Goal: Task Accomplishment & Management: Manage account settings

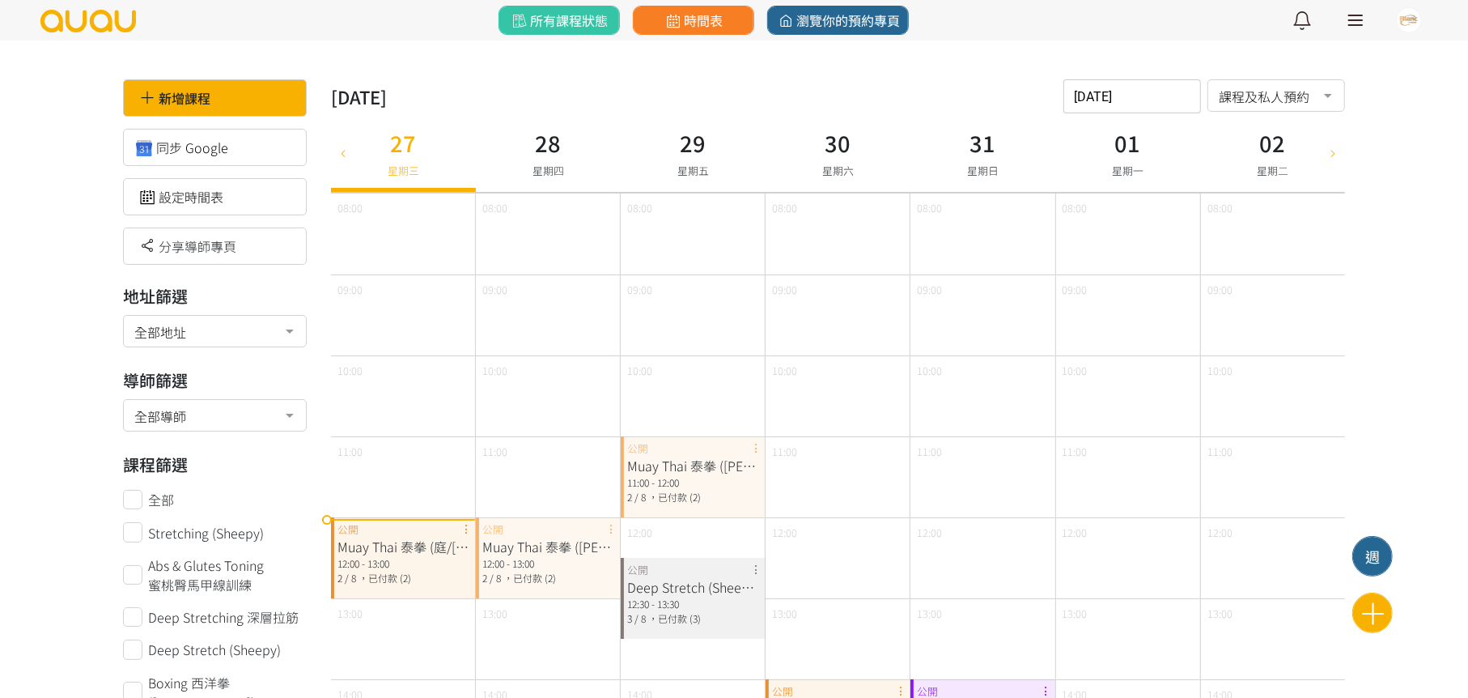
click at [1350, 19] on div at bounding box center [1355, 20] width 15 height 2
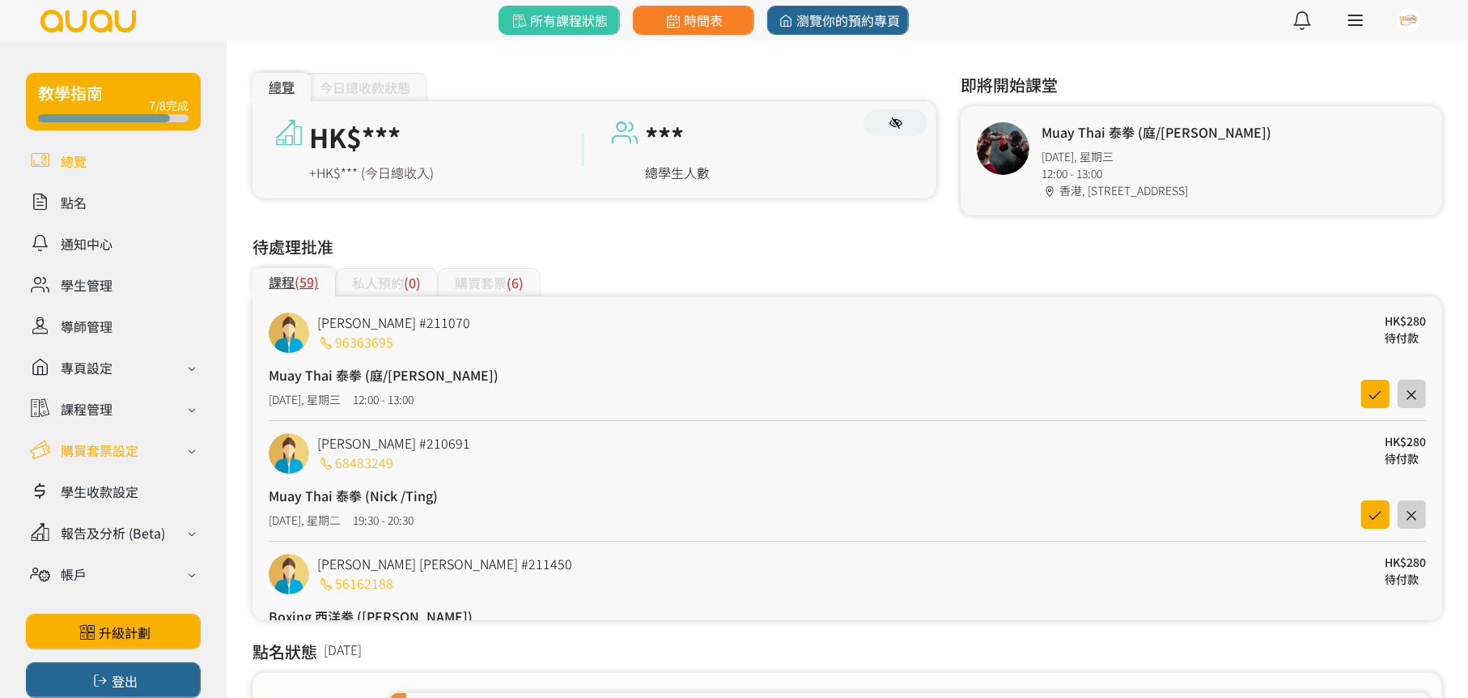
click at [114, 443] on div "購買套票設定" at bounding box center [100, 449] width 78 height 19
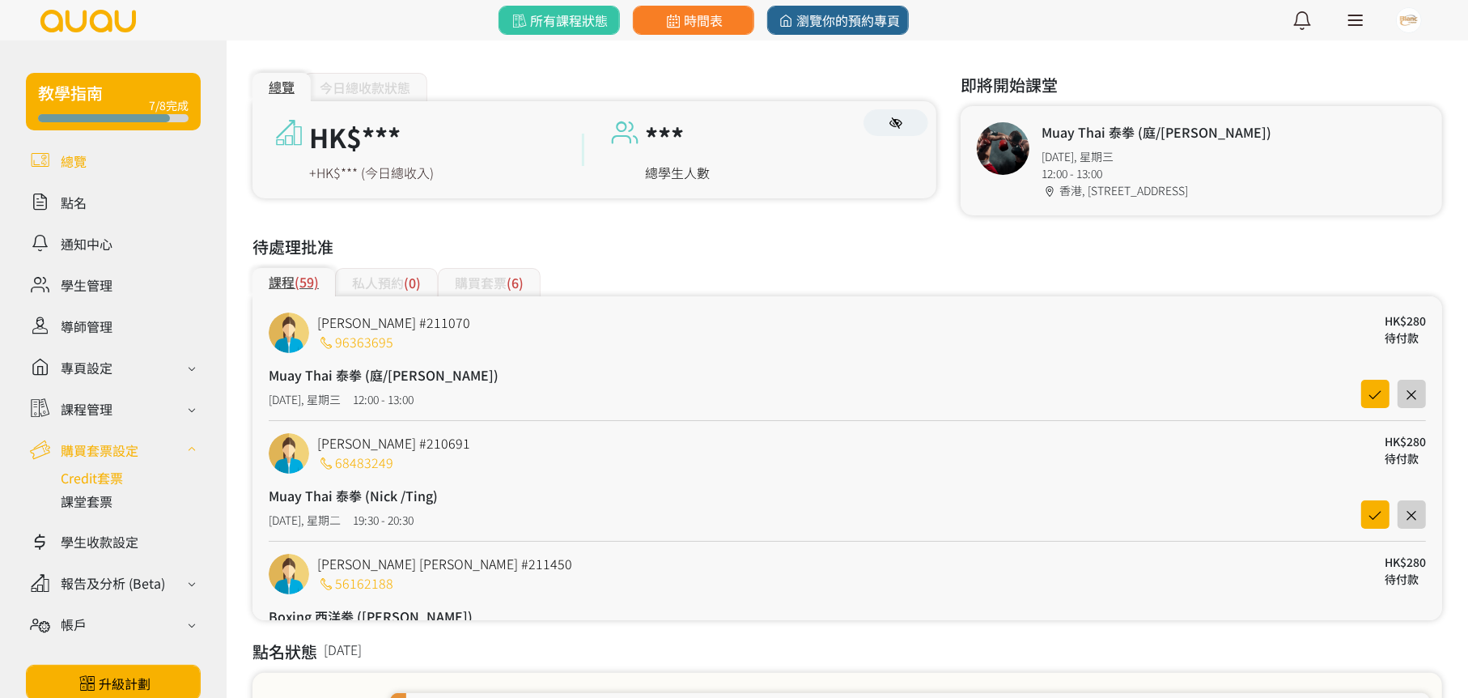
click at [100, 473] on link at bounding box center [131, 477] width 140 height 19
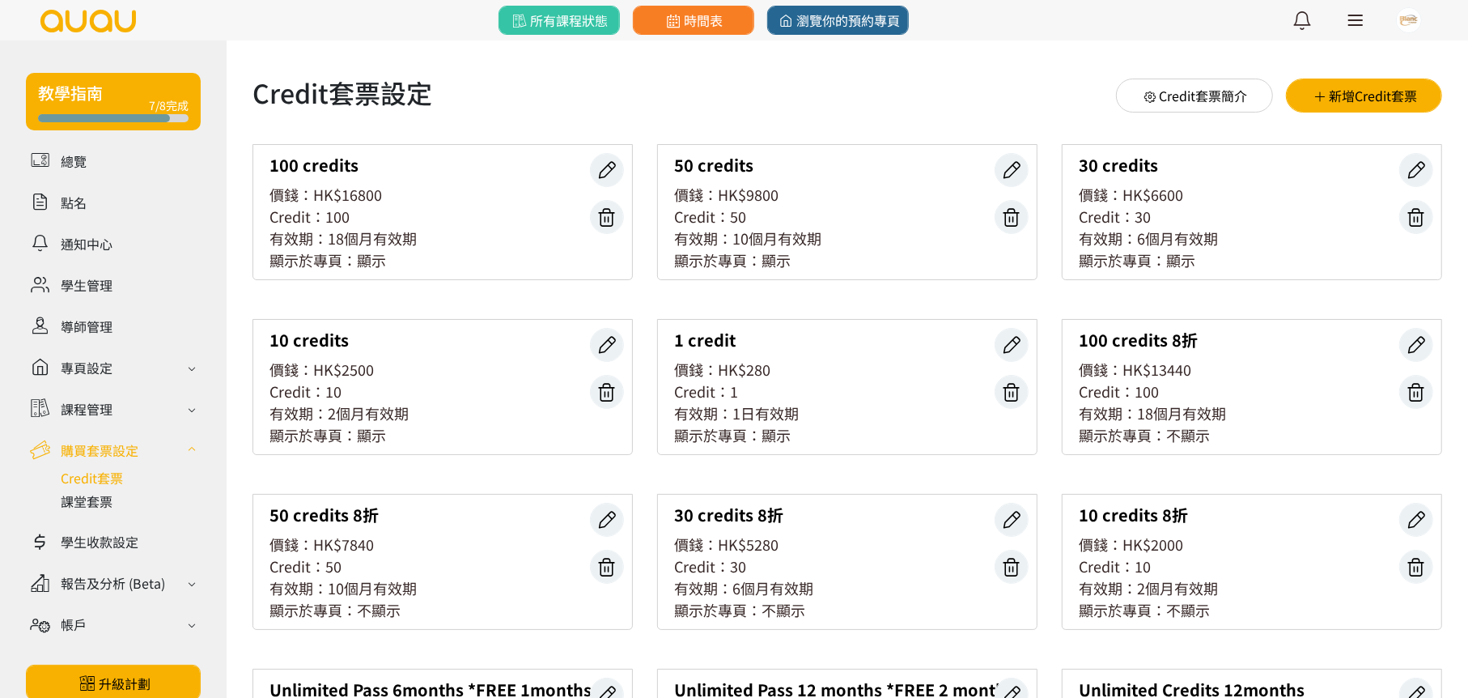
click at [402, 219] on div "Credit：100" at bounding box center [443, 217] width 346 height 22
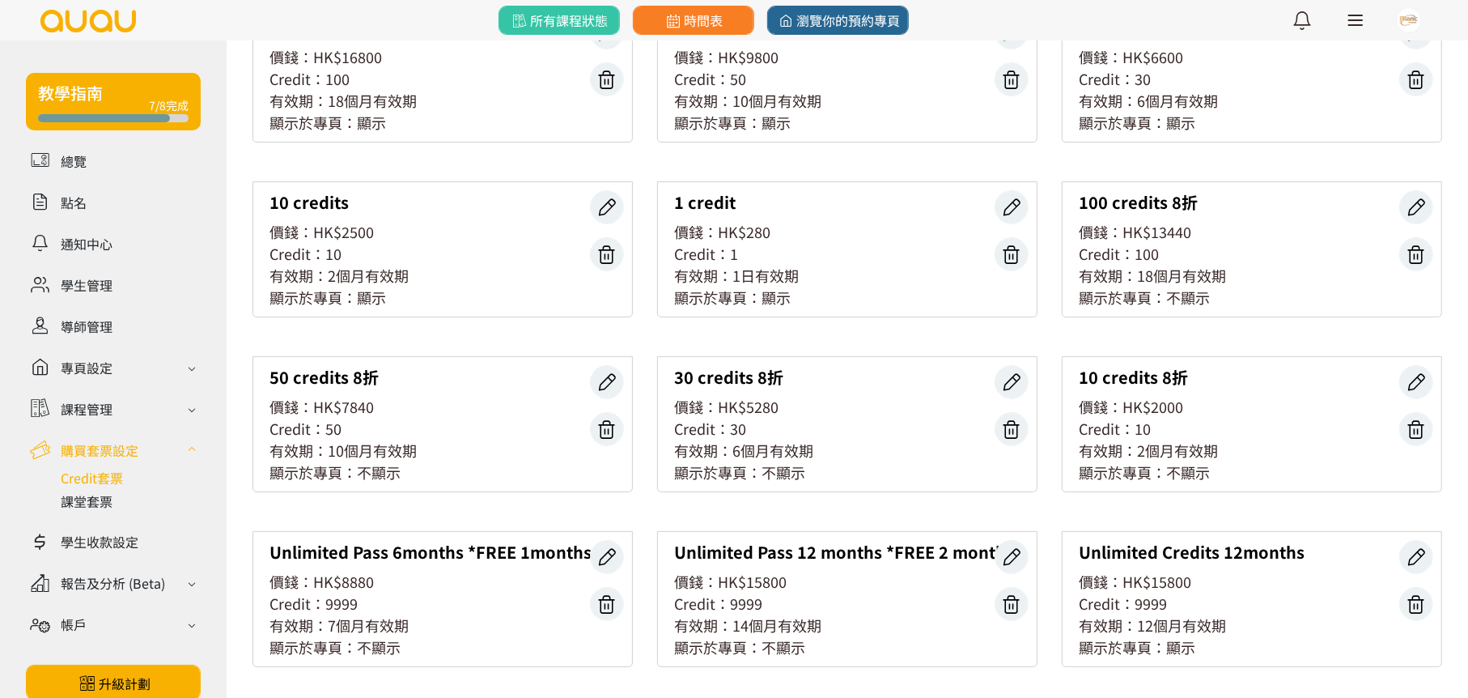
scroll to position [81, 0]
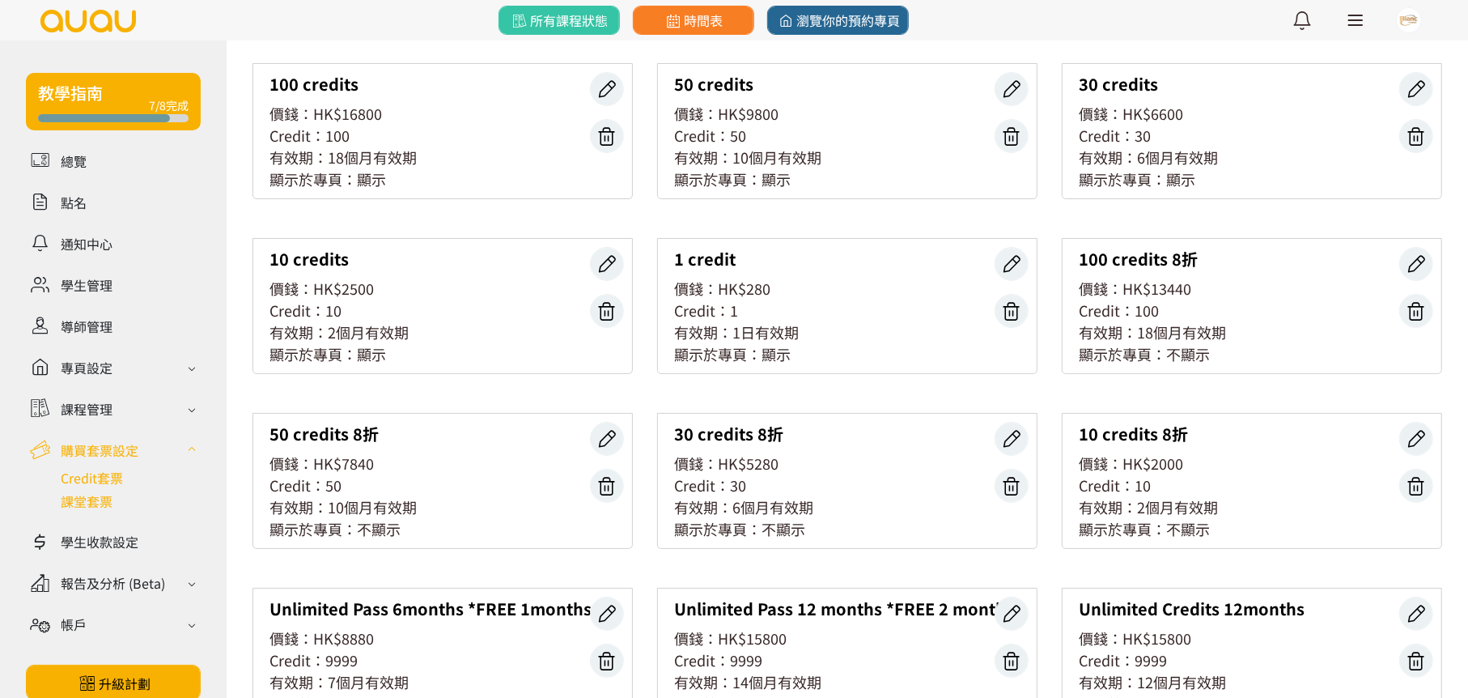
click at [95, 493] on link at bounding box center [131, 500] width 140 height 19
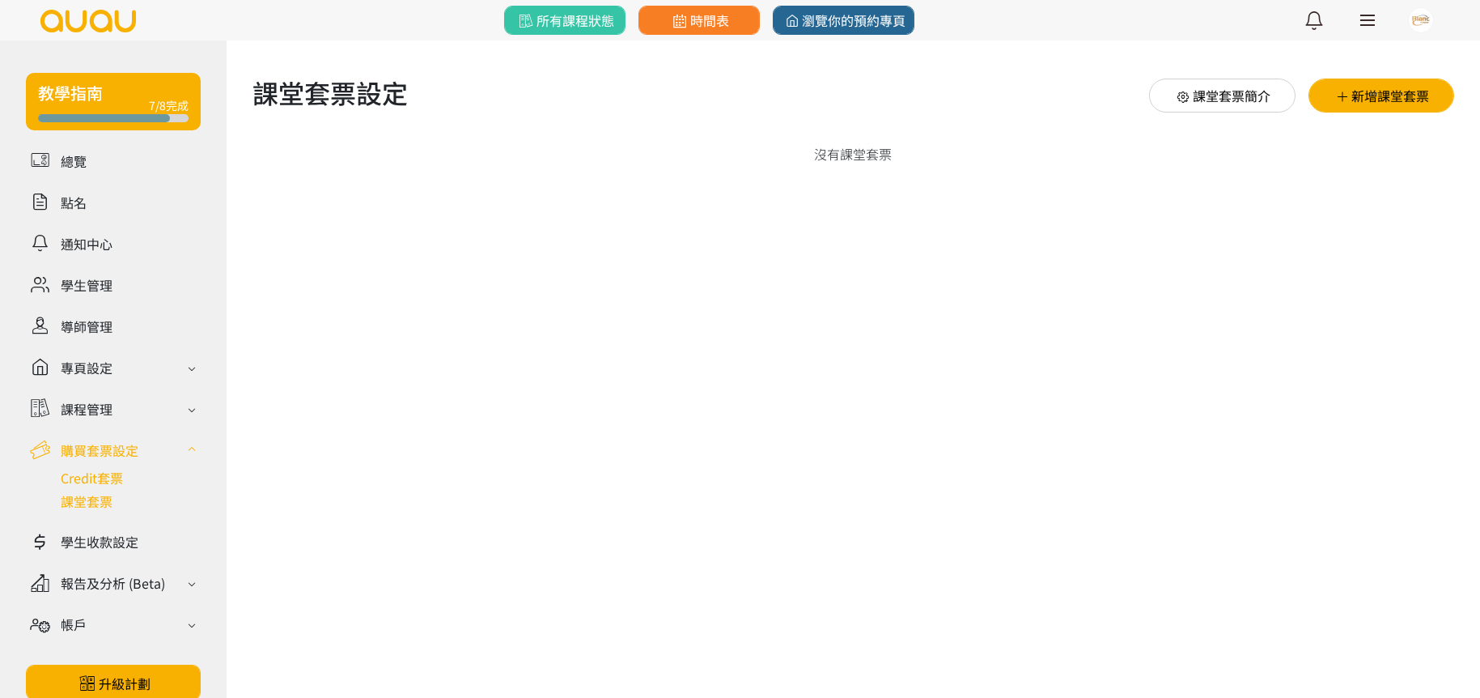
click at [104, 486] on link at bounding box center [131, 477] width 140 height 19
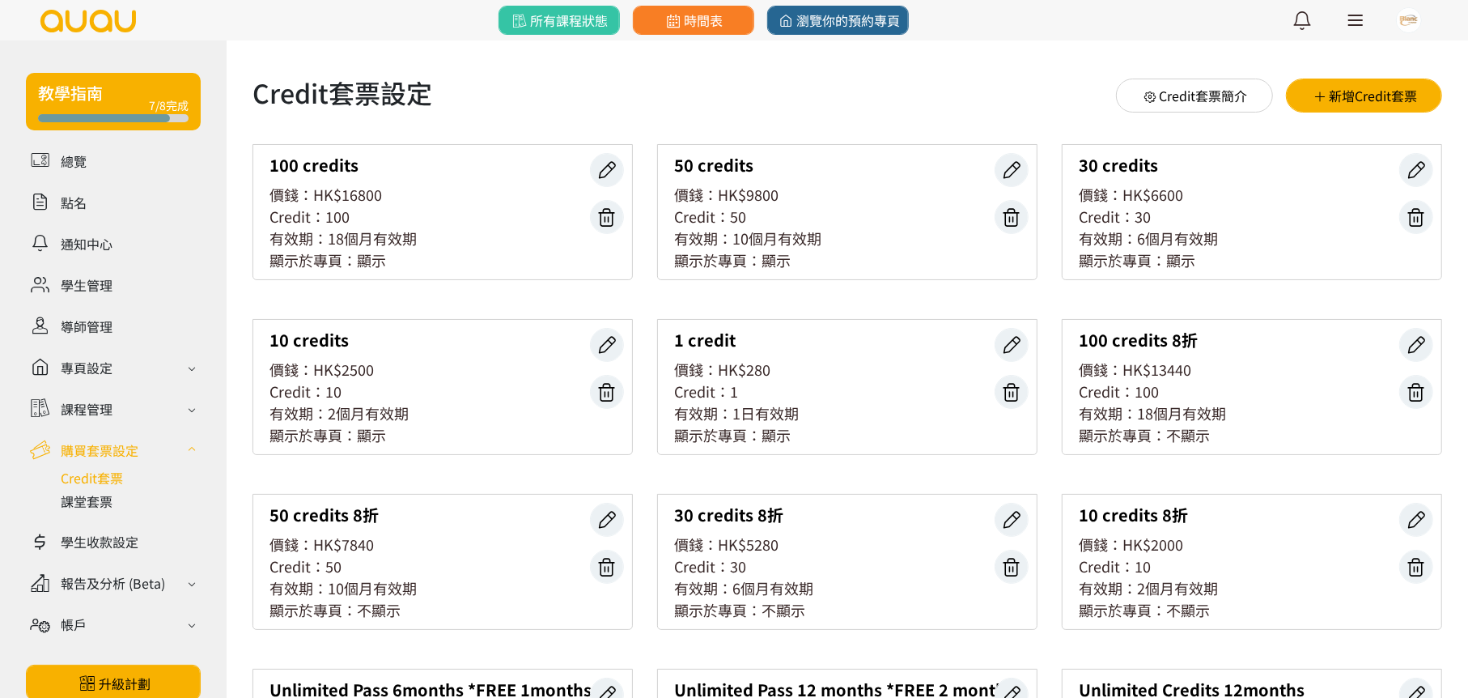
click at [505, 231] on div "有效期：18個月有效期" at bounding box center [443, 238] width 346 height 22
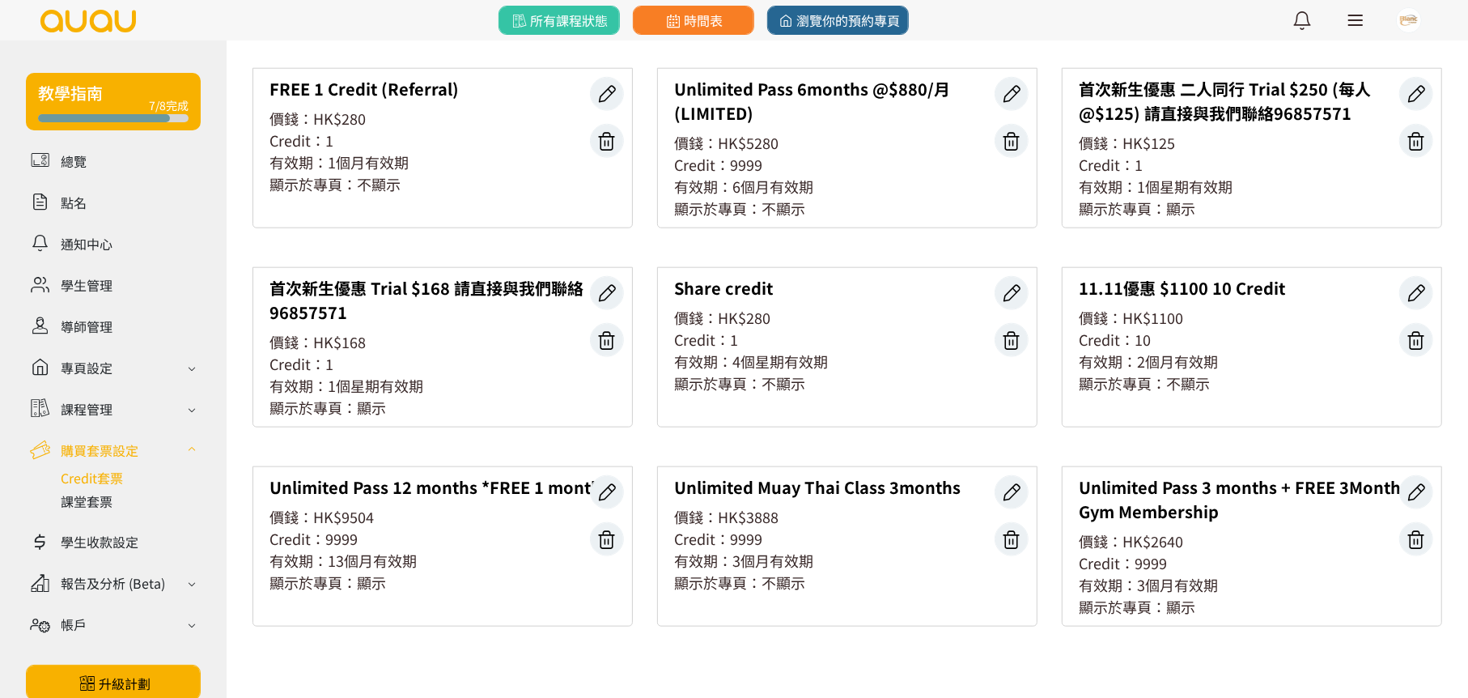
scroll to position [1352, 0]
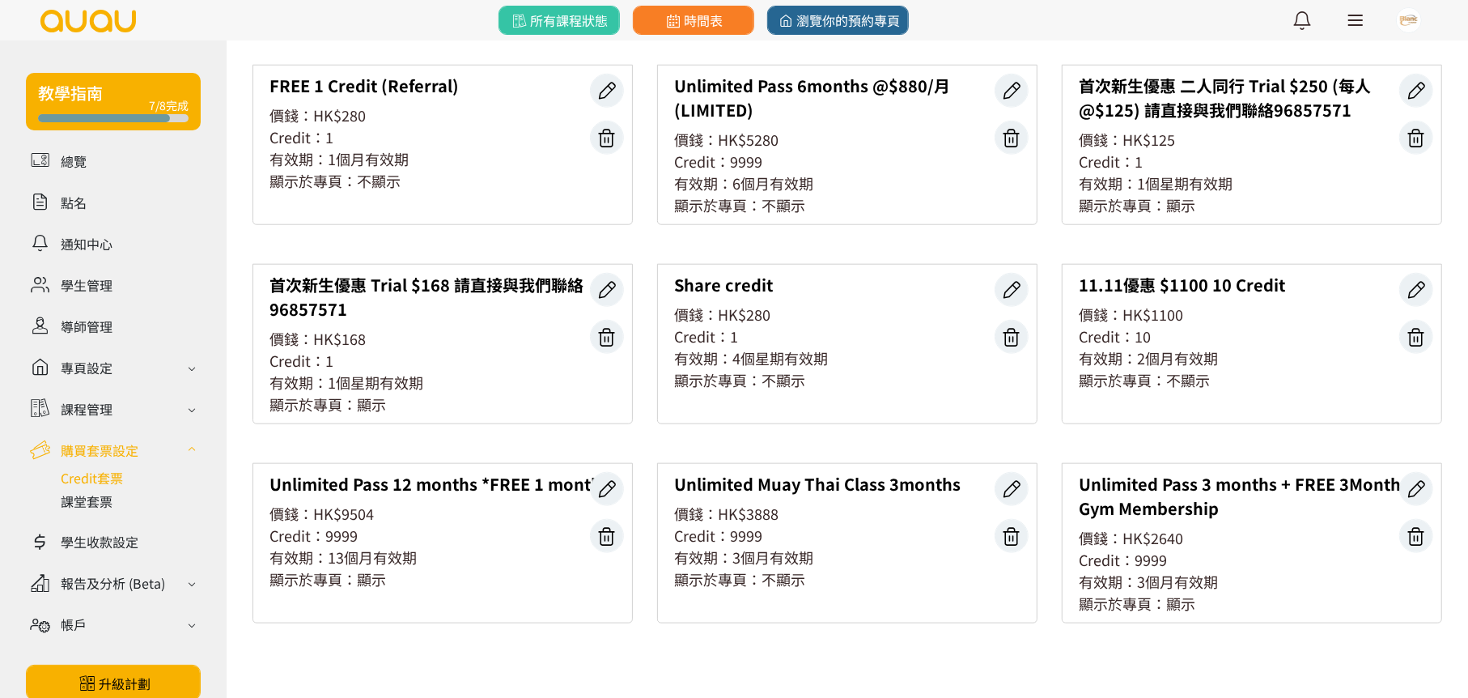
click at [854, 264] on div "Share credit 價錢：HK$280 Credit：1 有效期：4個星期有效期 顯示於專頁：不顯示" at bounding box center [847, 344] width 380 height 160
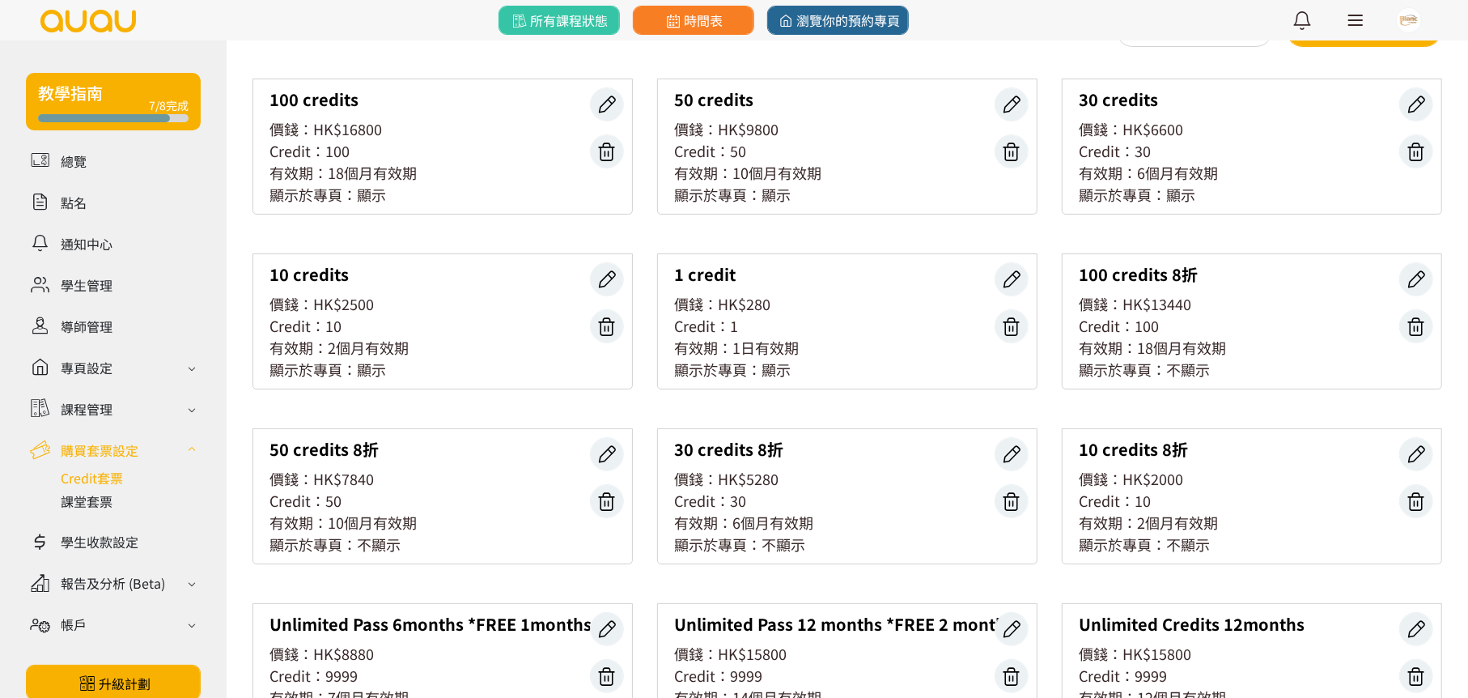
scroll to position [57, 0]
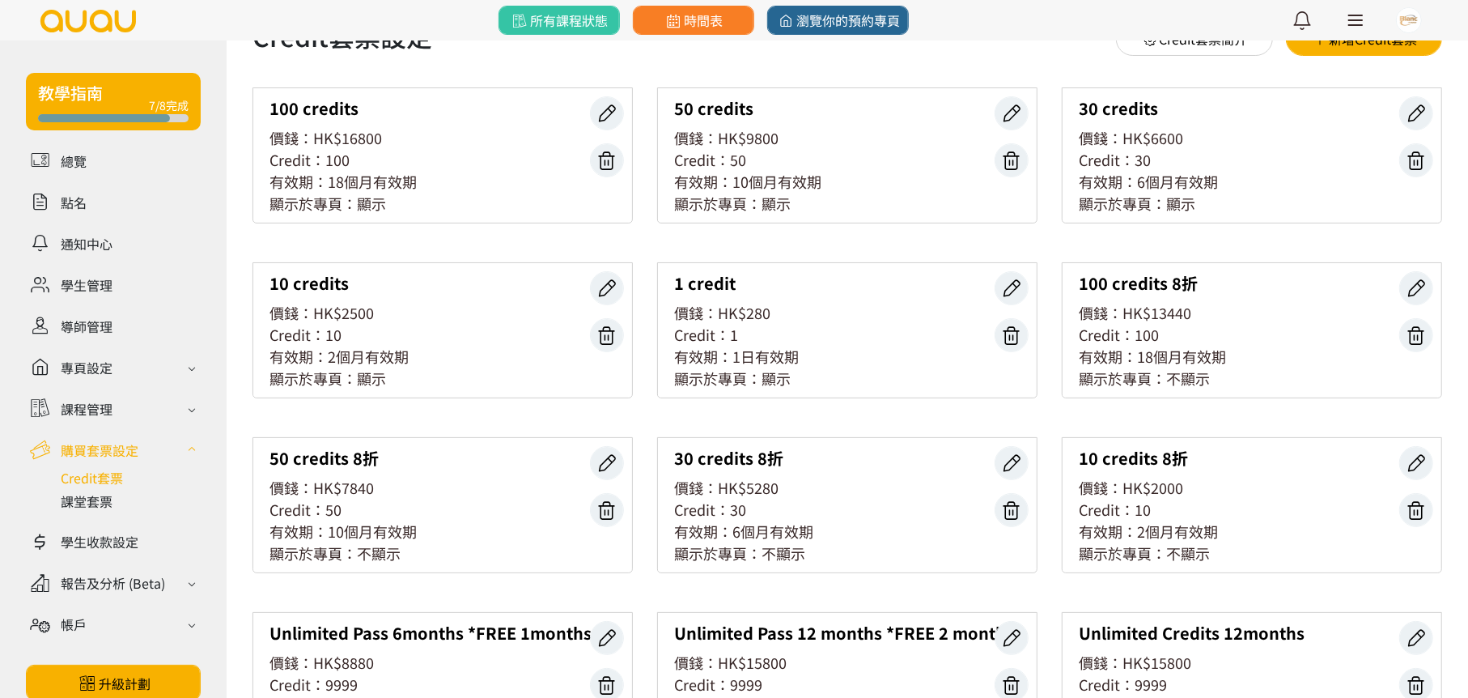
click at [427, 354] on div "有效期：2個月有效期" at bounding box center [443, 357] width 346 height 22
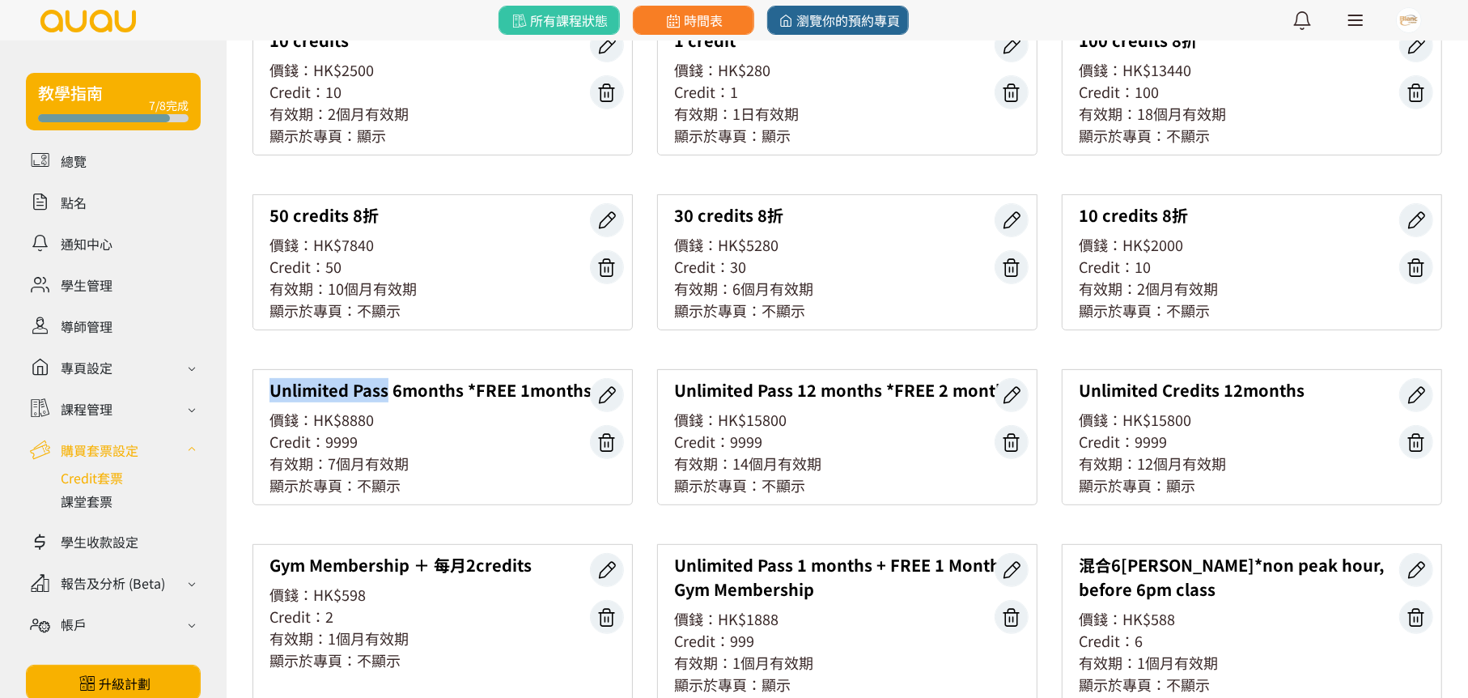
drag, startPoint x: 270, startPoint y: 390, endPoint x: 388, endPoint y: 388, distance: 117.4
click at [388, 388] on div "Unlimited Pass 6months *FREE 1months" at bounding box center [443, 390] width 346 height 24
copy div "Unlimited Pass"
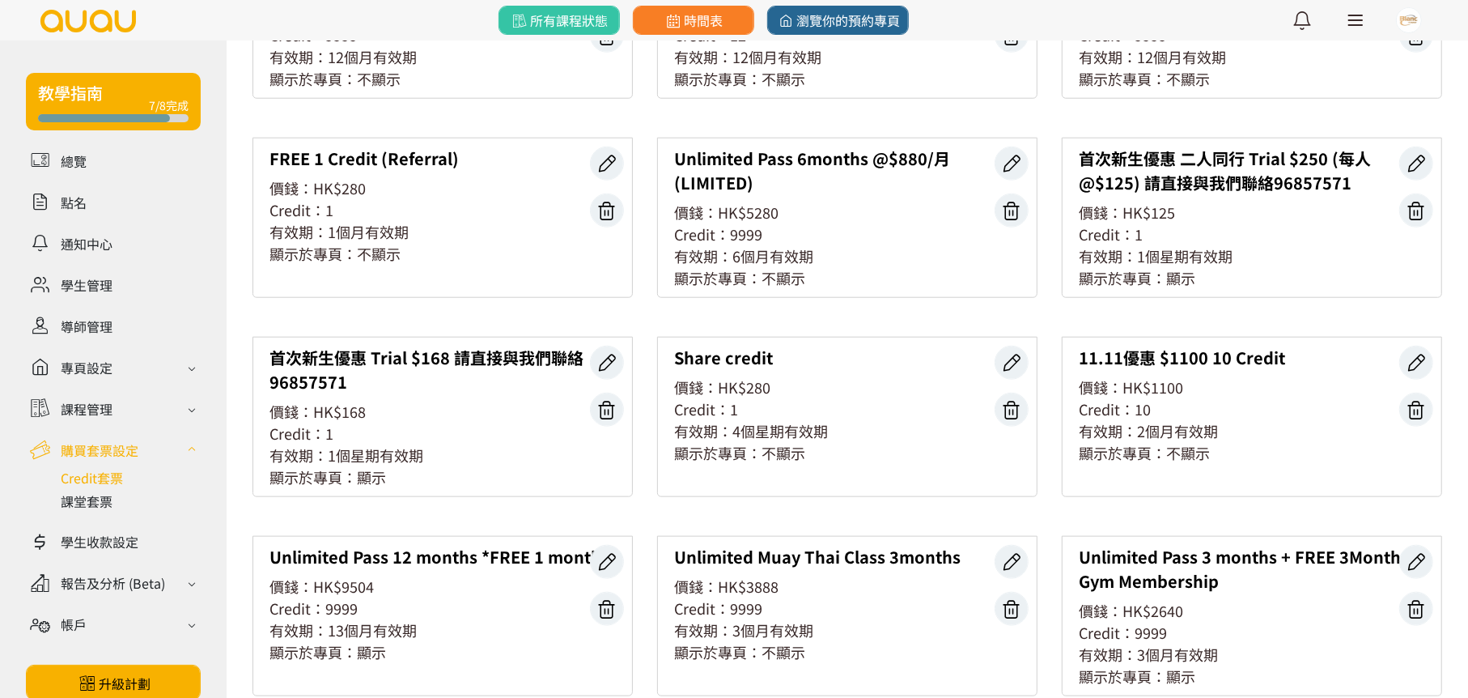
scroll to position [1352, 0]
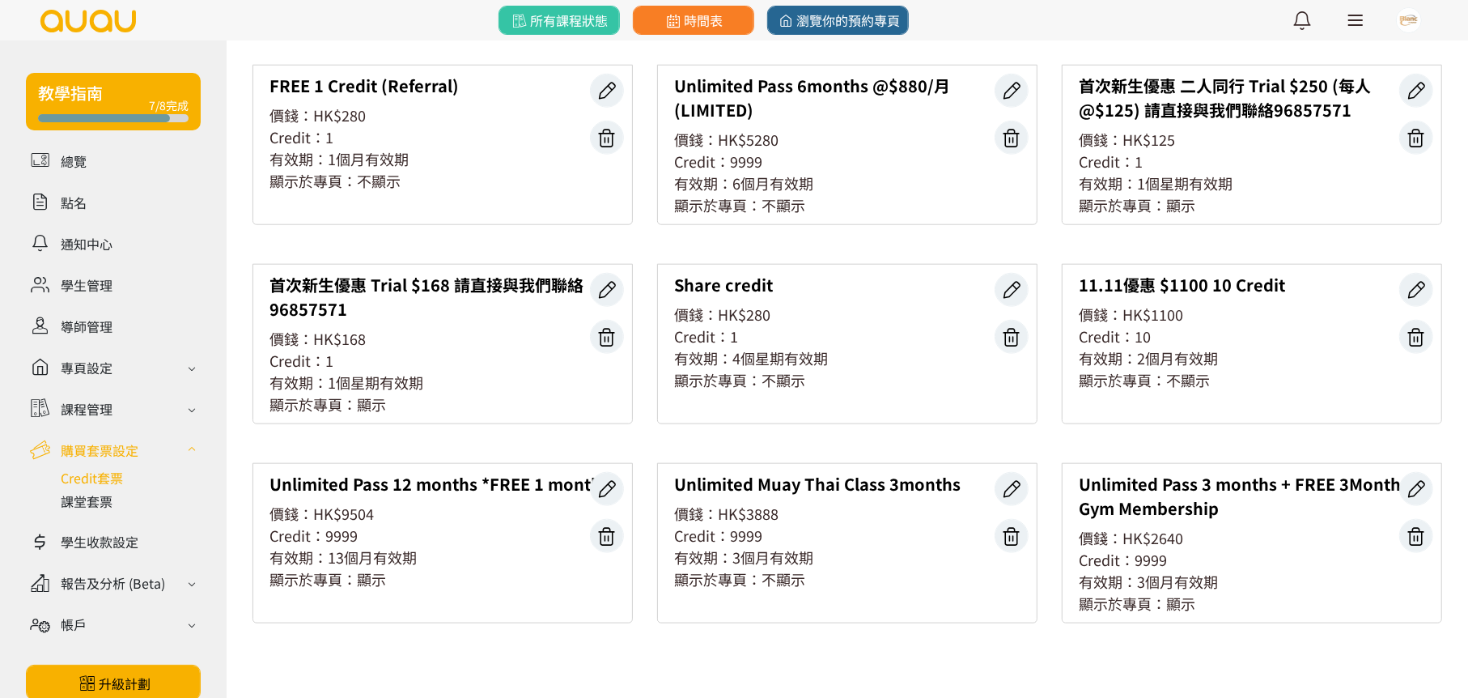
click at [619, 666] on div at bounding box center [848, 674] width 1190 height 24
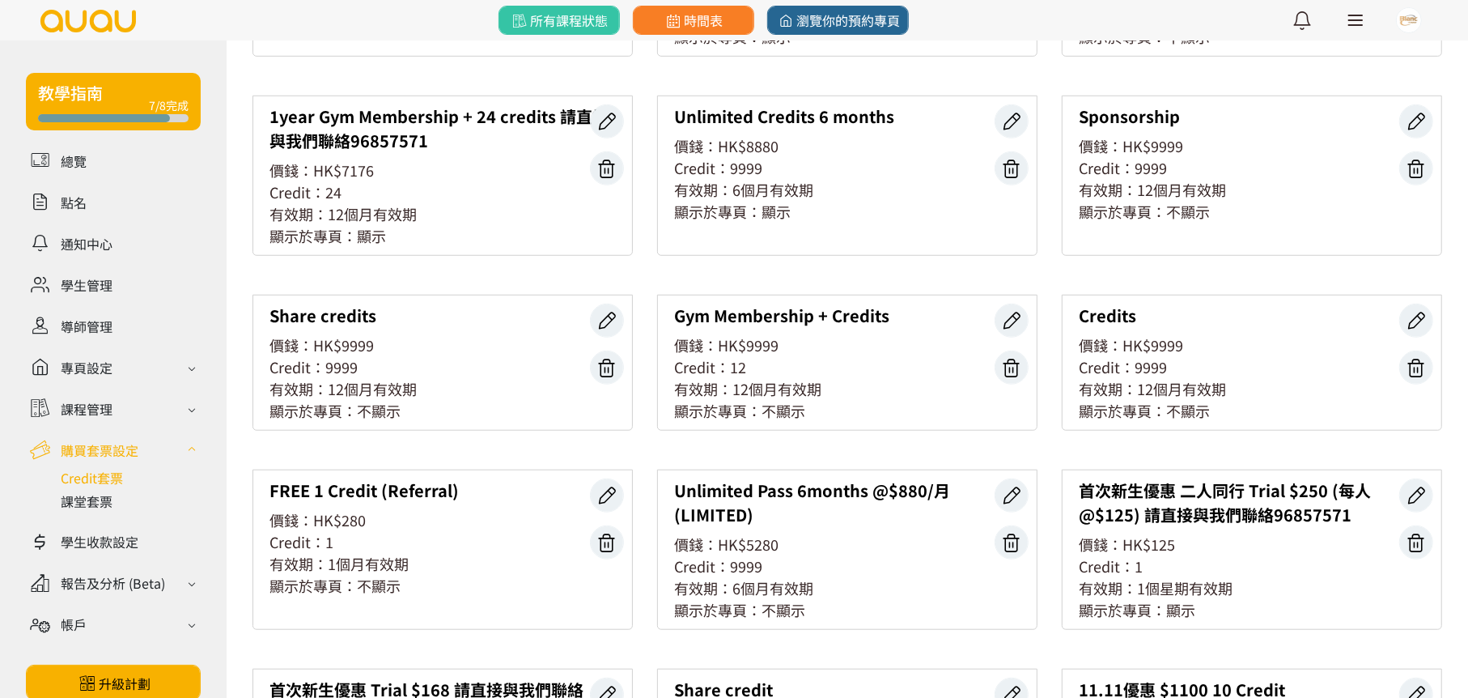
scroll to position [947, 0]
click at [435, 330] on div "Share credits 價錢：HK$9999 Credit：9999 有效期：12個月有效期 顯示於專頁：不顯示" at bounding box center [443, 363] width 380 height 136
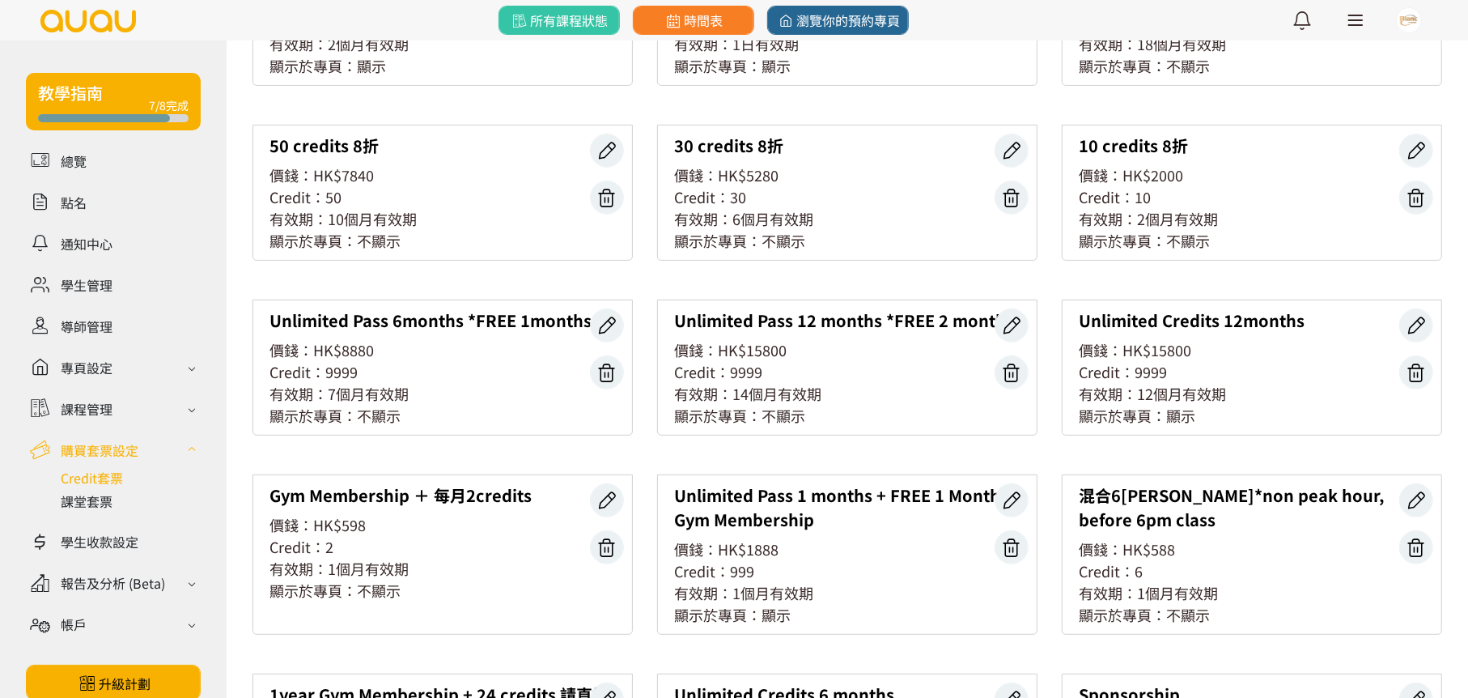
scroll to position [743, 0]
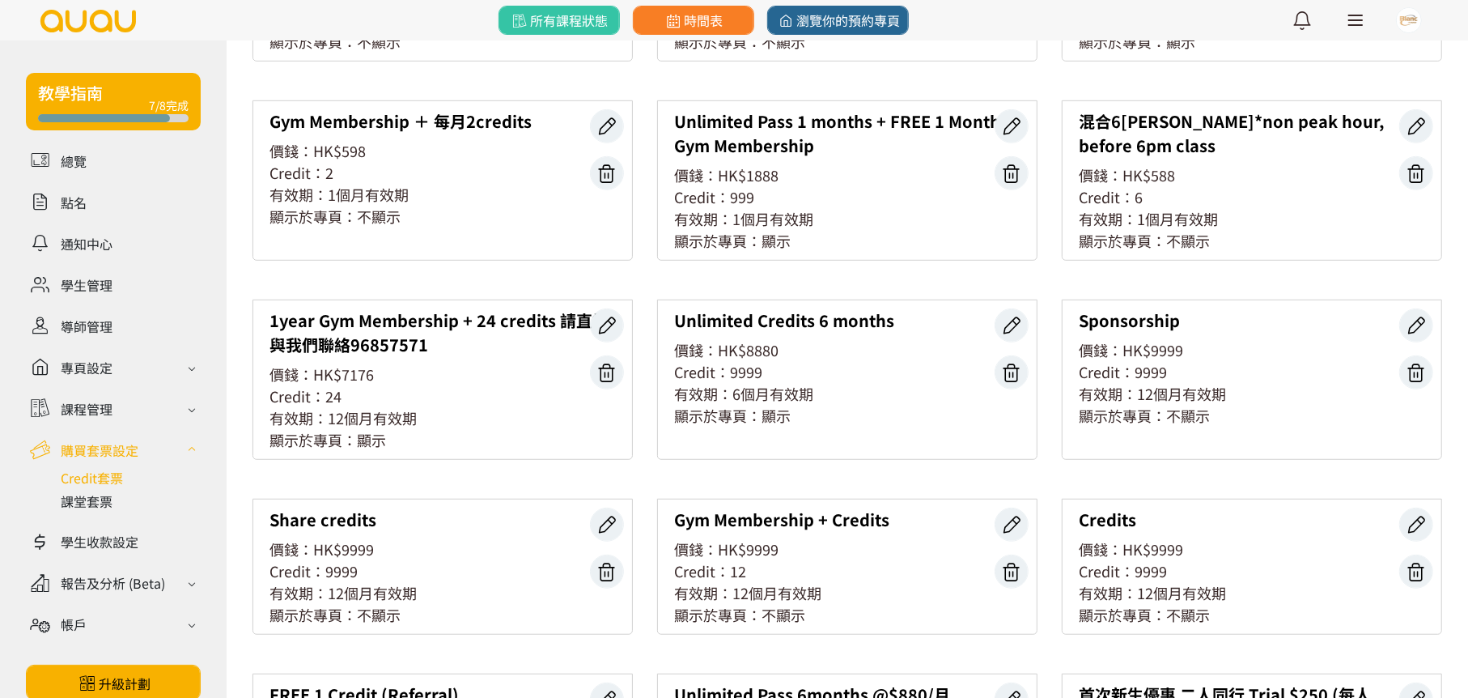
click at [453, 265] on div "100 credits 價錢：HK$16800 Credit：100 有效期：18個月有效期 顯示於專頁：顯示 50 credits 價錢：HK$9800 C…" at bounding box center [847, 336] width 1214 height 1870
click at [380, 342] on div "1year Gym Membership + 24 credits 請直接與我們聯絡96857571" at bounding box center [443, 332] width 346 height 49
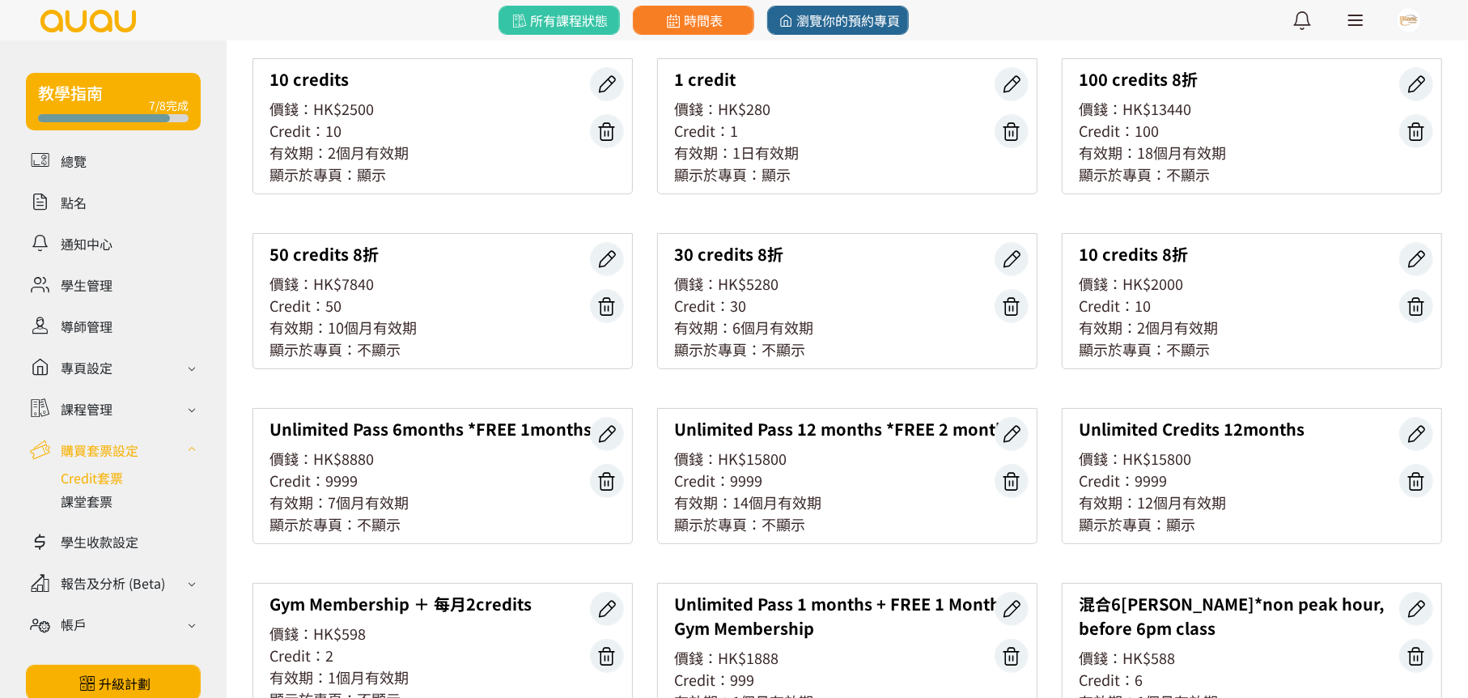
scroll to position [15, 0]
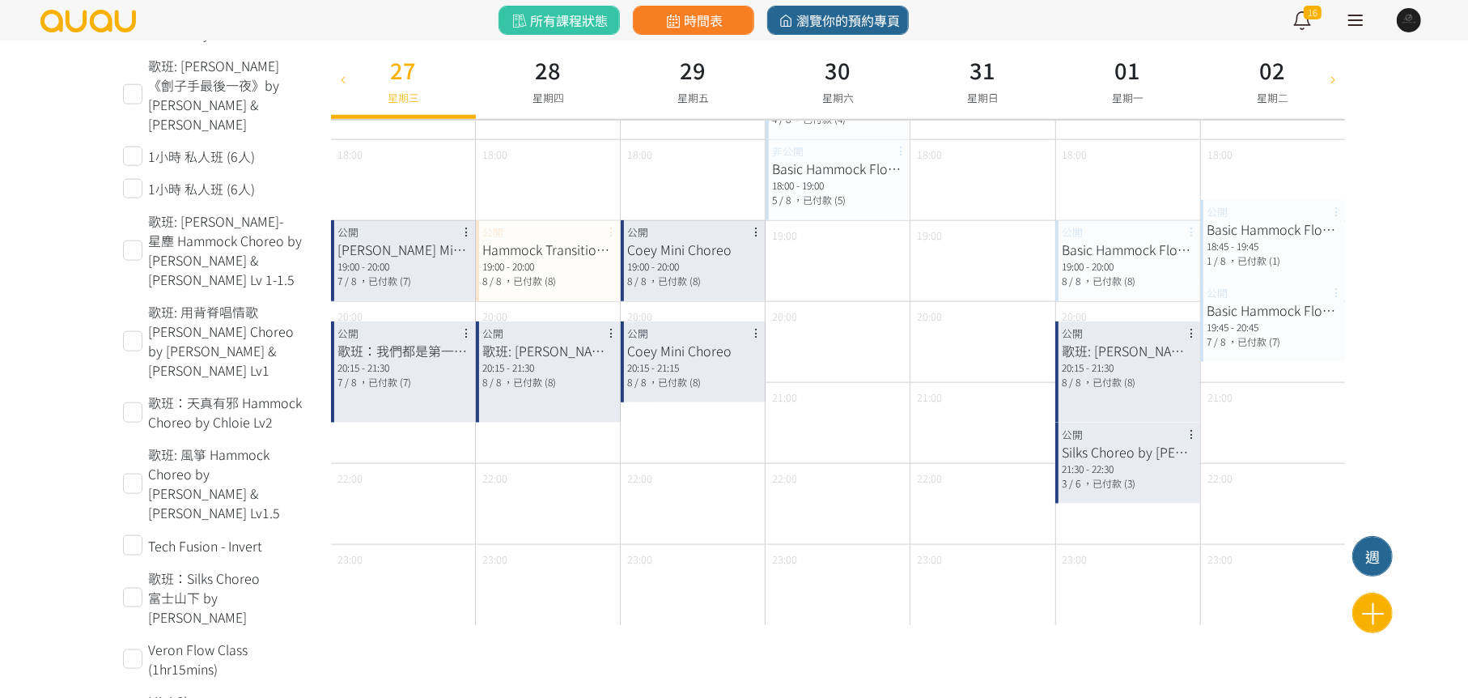
scroll to position [1457, 0]
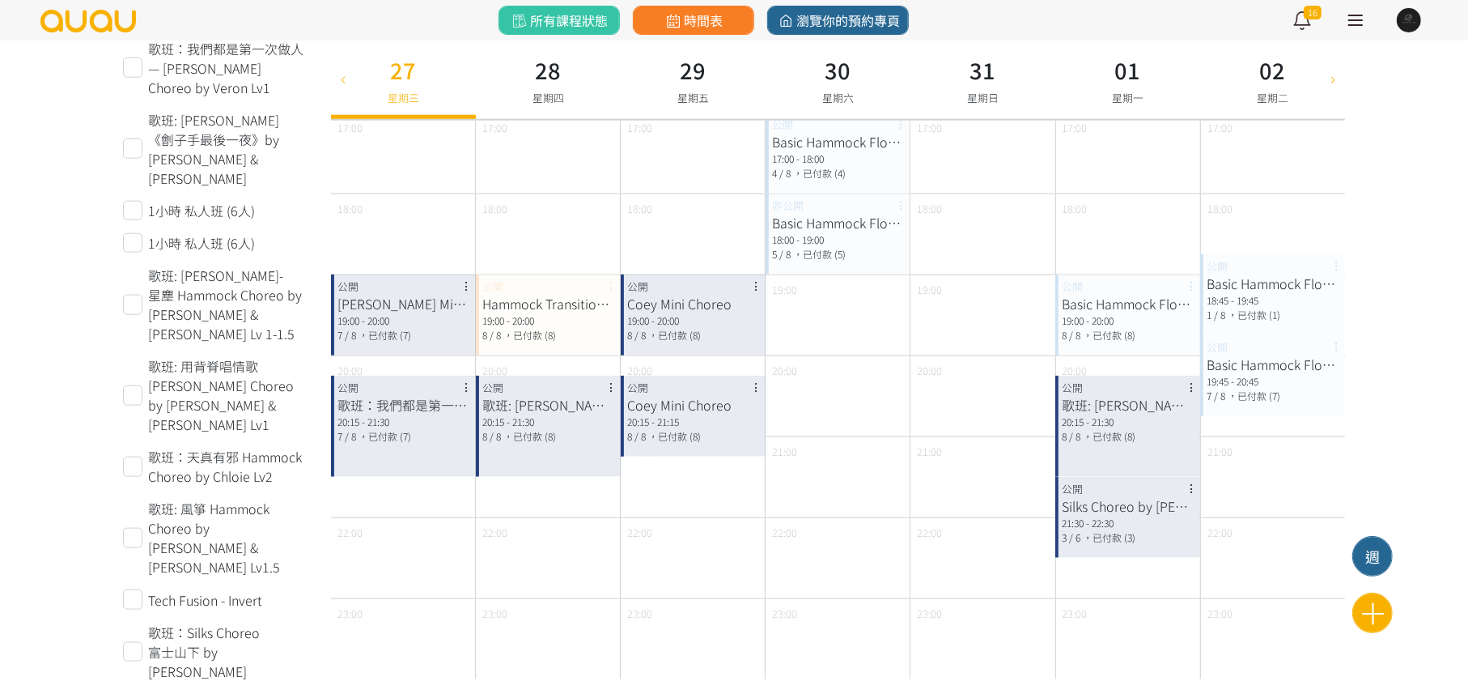
click at [1329, 78] on icon at bounding box center [1333, 79] width 18 height 13
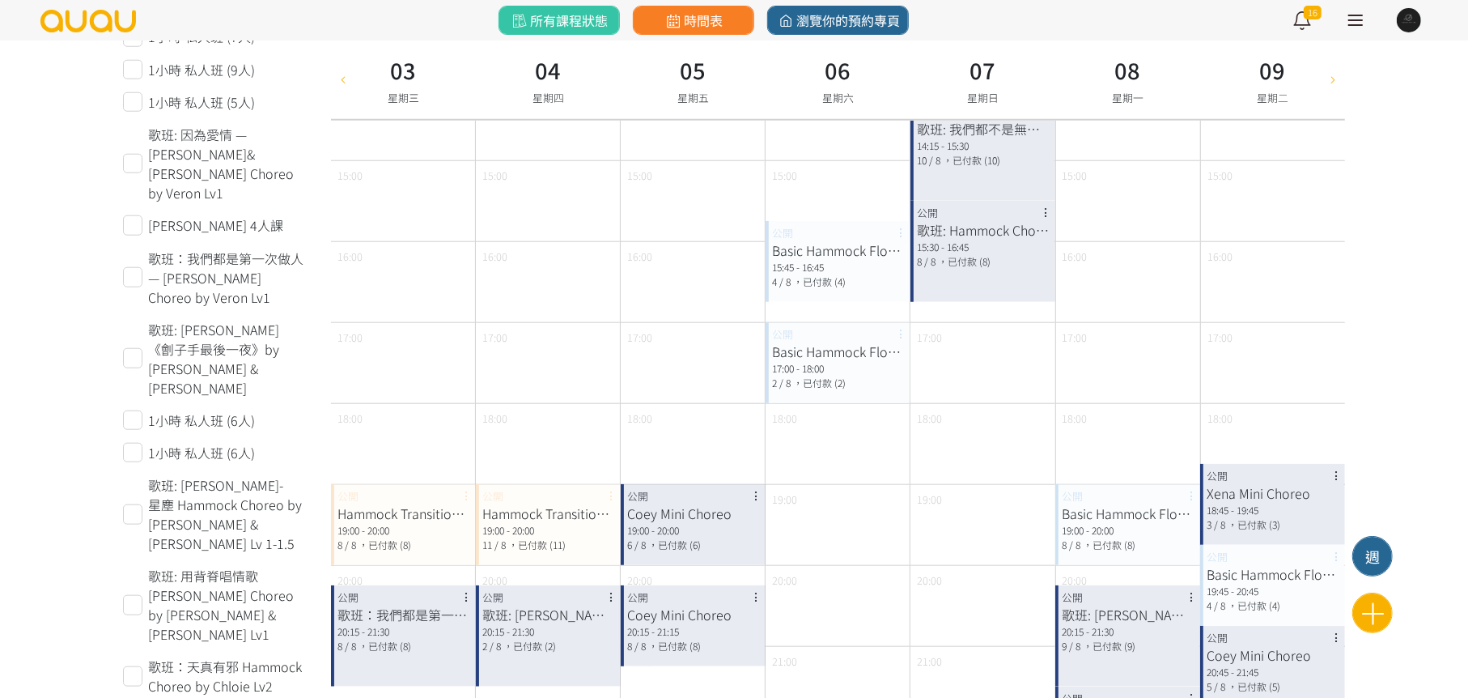
scroll to position [1214, 0]
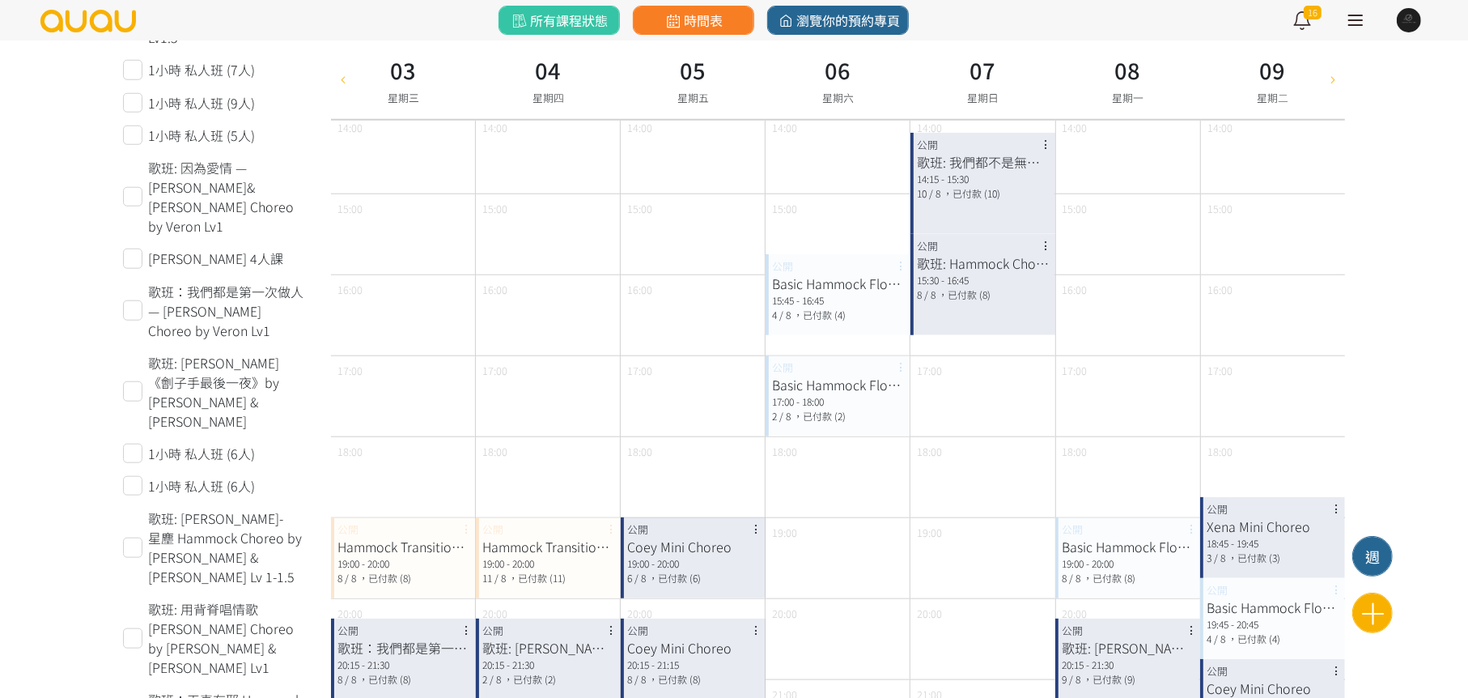
click at [1333, 81] on icon at bounding box center [1333, 79] width 18 height 13
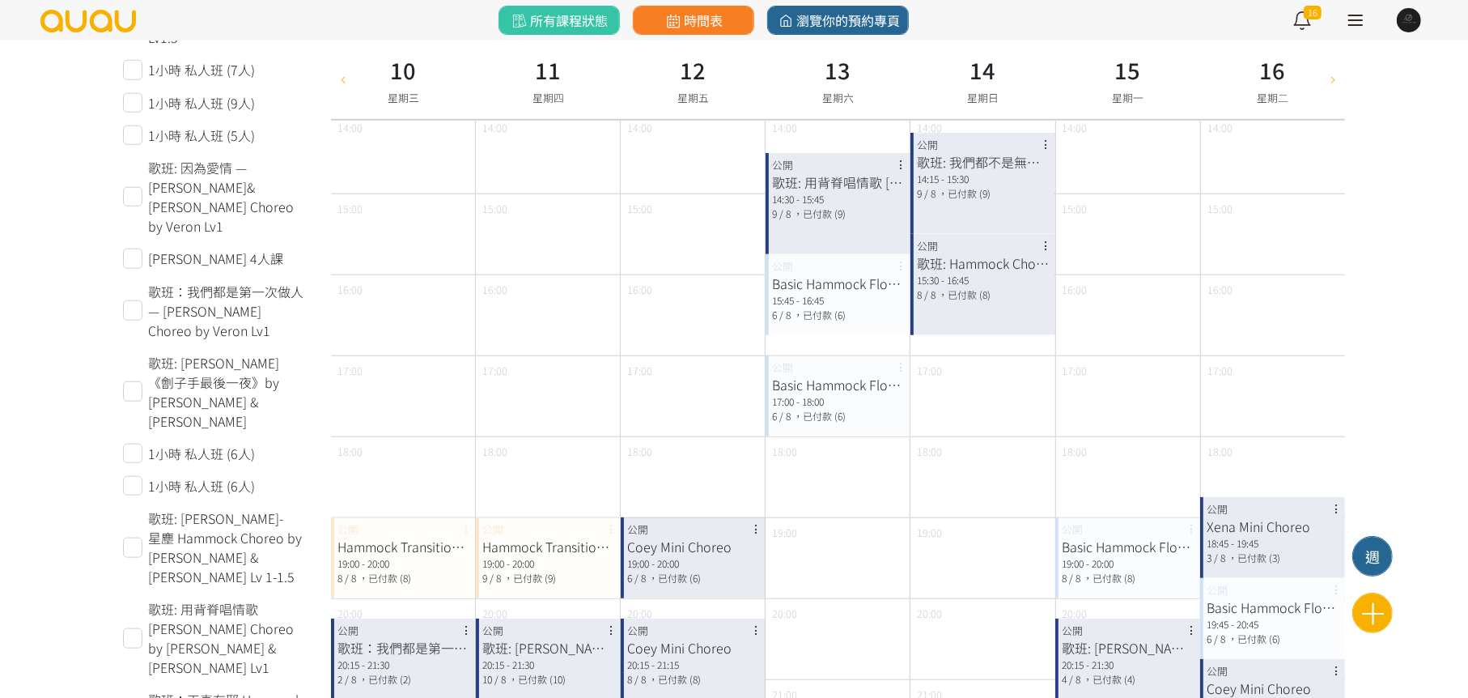
click at [1333, 81] on icon at bounding box center [1333, 79] width 18 height 13
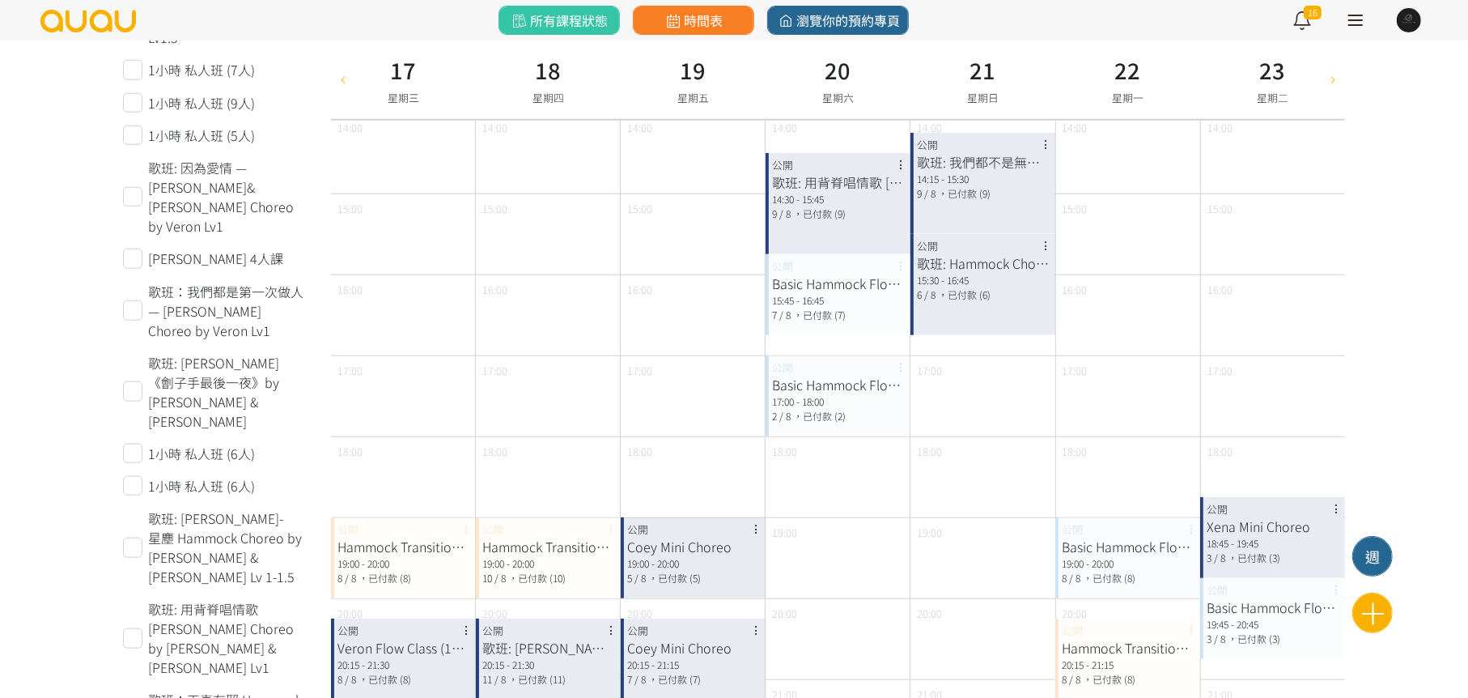
click at [1333, 81] on icon at bounding box center [1333, 79] width 18 height 13
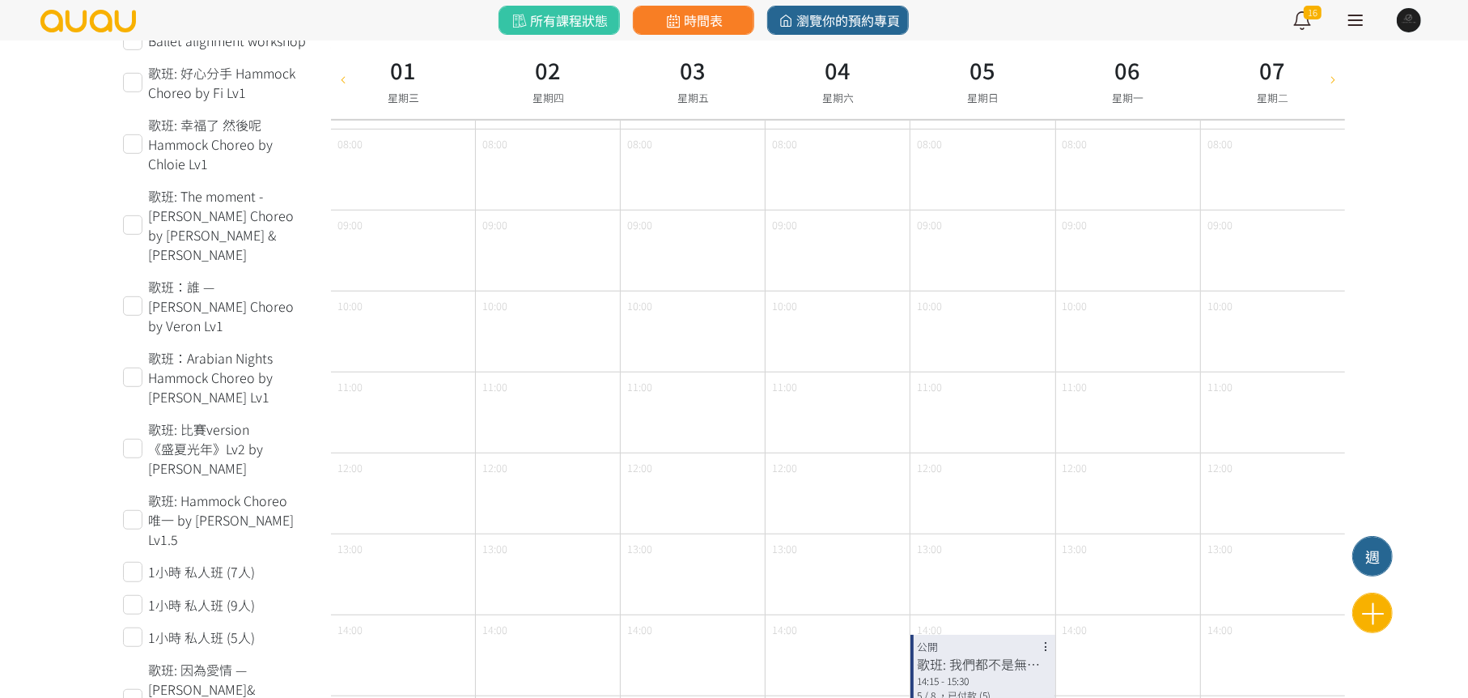
scroll to position [890, 0]
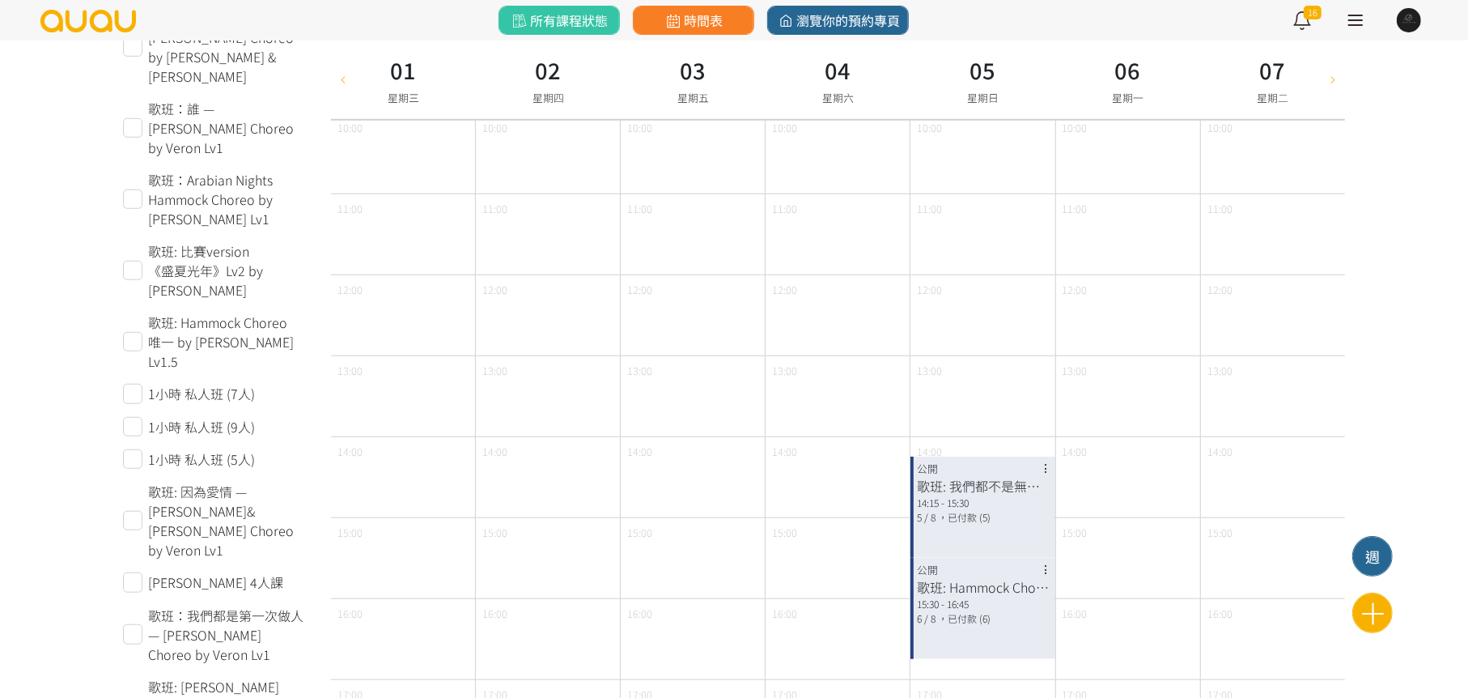
click at [1335, 82] on icon at bounding box center [1333, 79] width 18 height 13
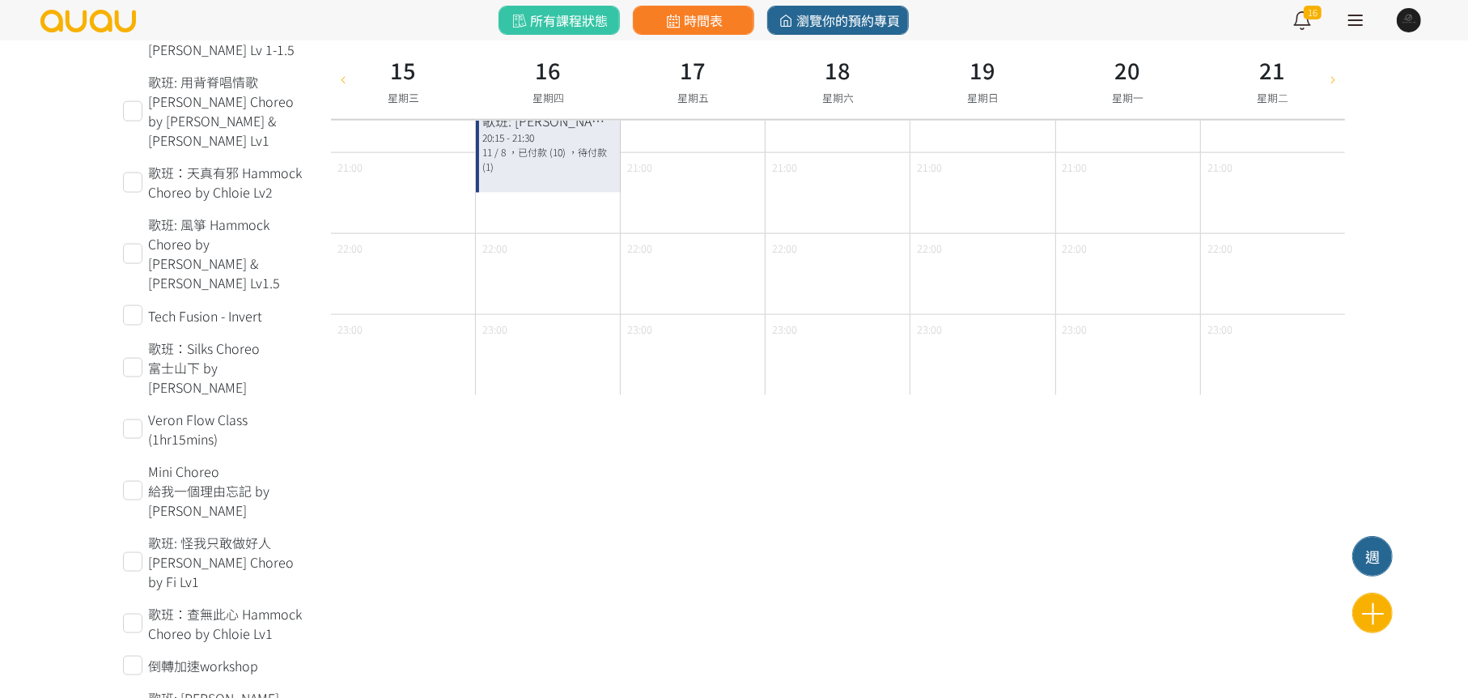
scroll to position [1619, 0]
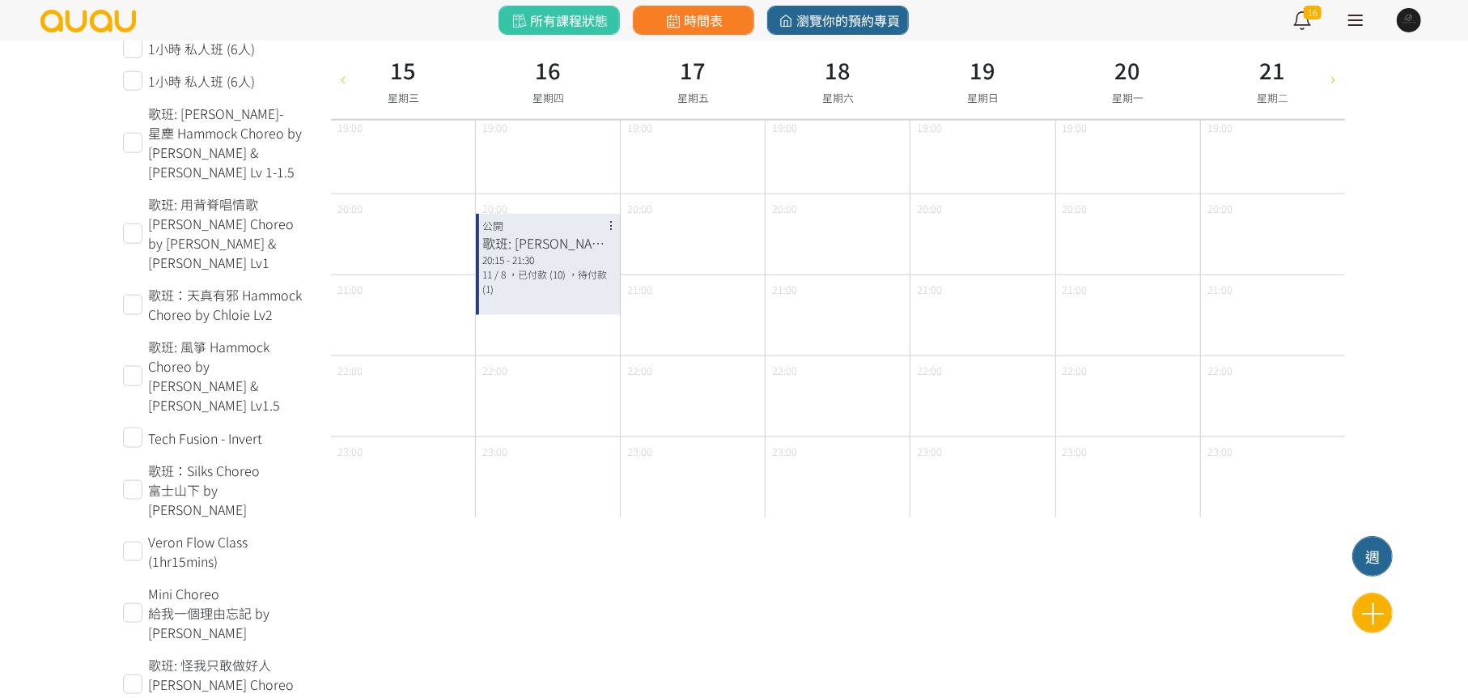
click at [1332, 79] on icon at bounding box center [1333, 79] width 18 height 13
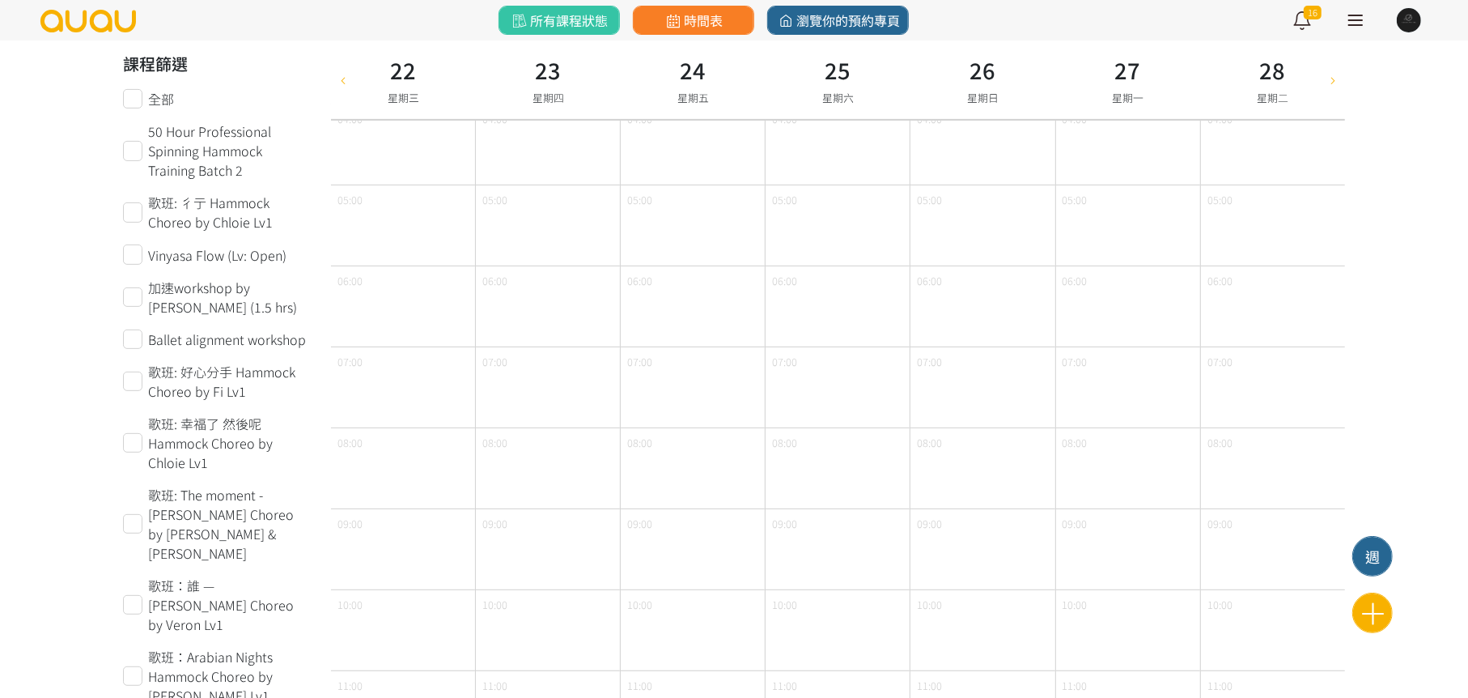
scroll to position [405, 0]
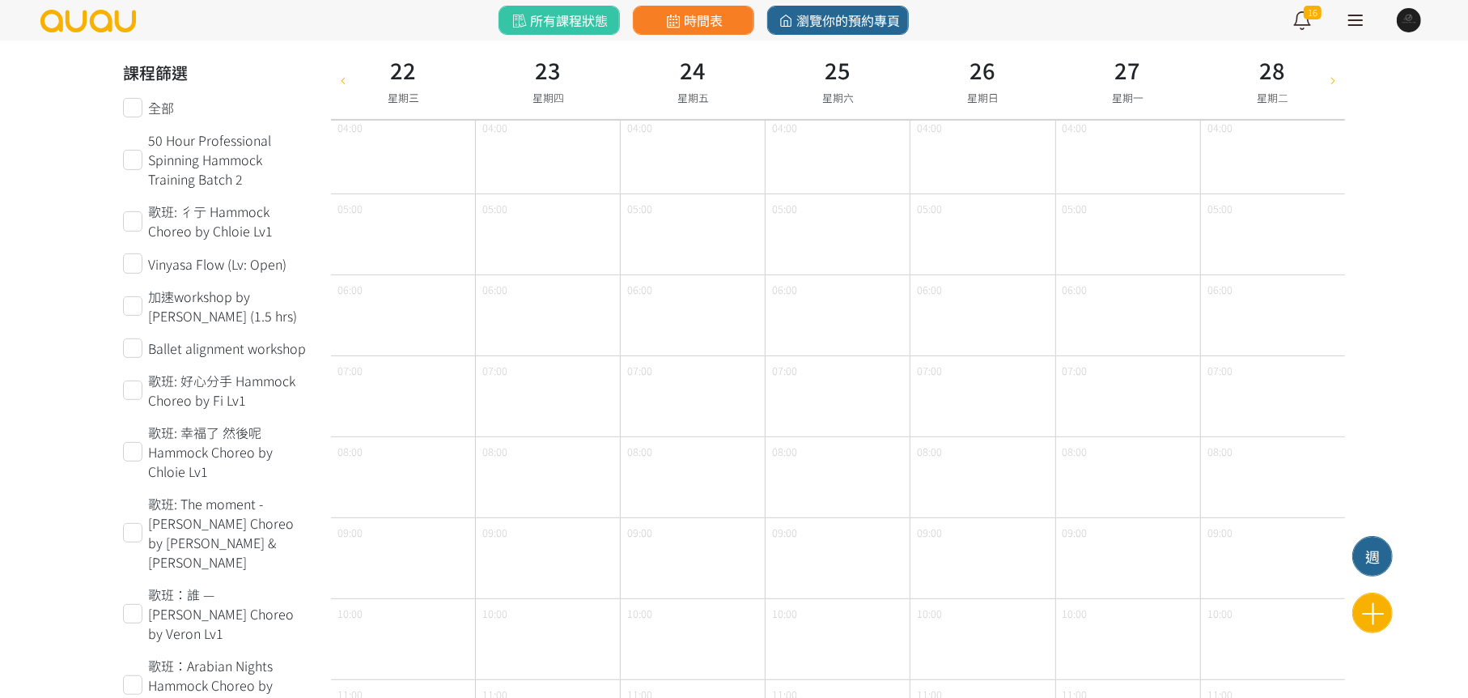
click at [1339, 84] on icon at bounding box center [1333, 79] width 18 height 13
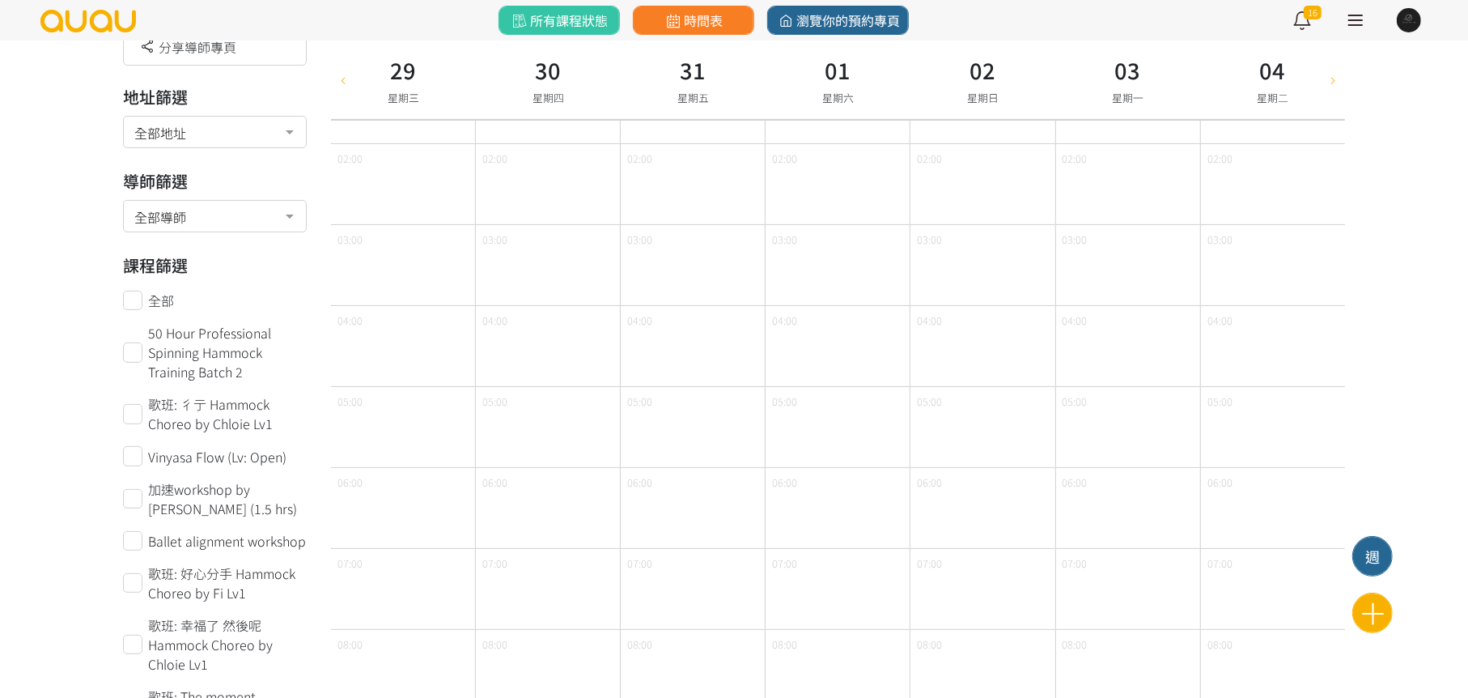
scroll to position [0, 0]
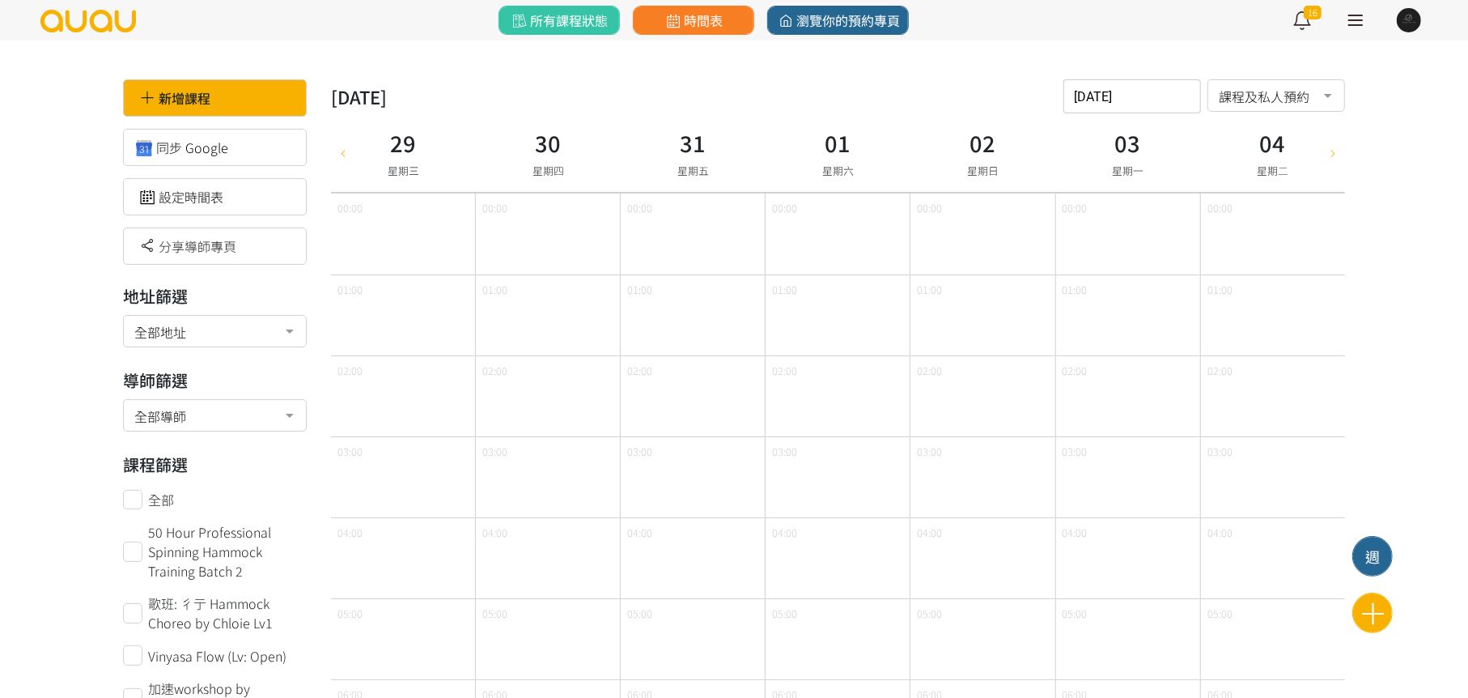
click at [1330, 161] on div at bounding box center [1333, 152] width 24 height 79
click at [1330, 159] on div at bounding box center [1333, 152] width 24 height 79
click at [348, 152] on icon at bounding box center [342, 152] width 18 height 13
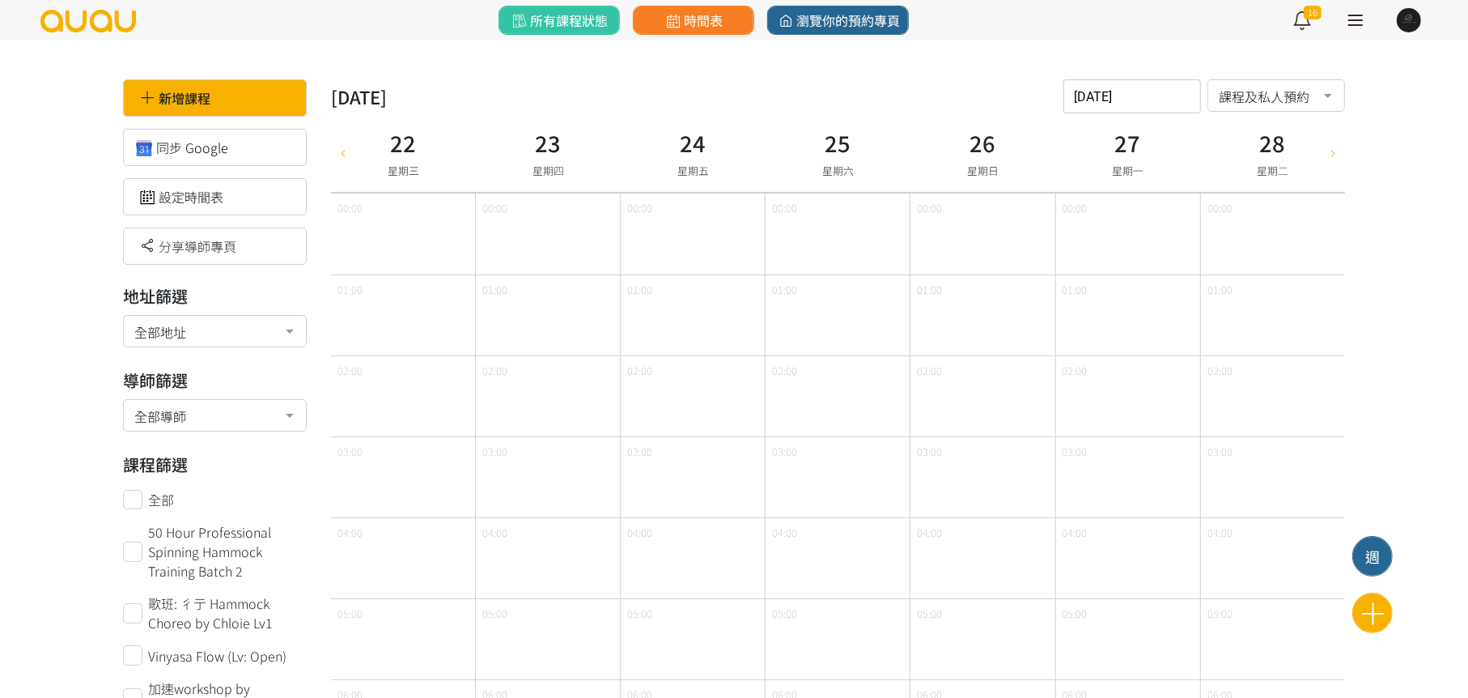
click at [348, 152] on icon at bounding box center [342, 152] width 18 height 13
type input "2025-10-08"
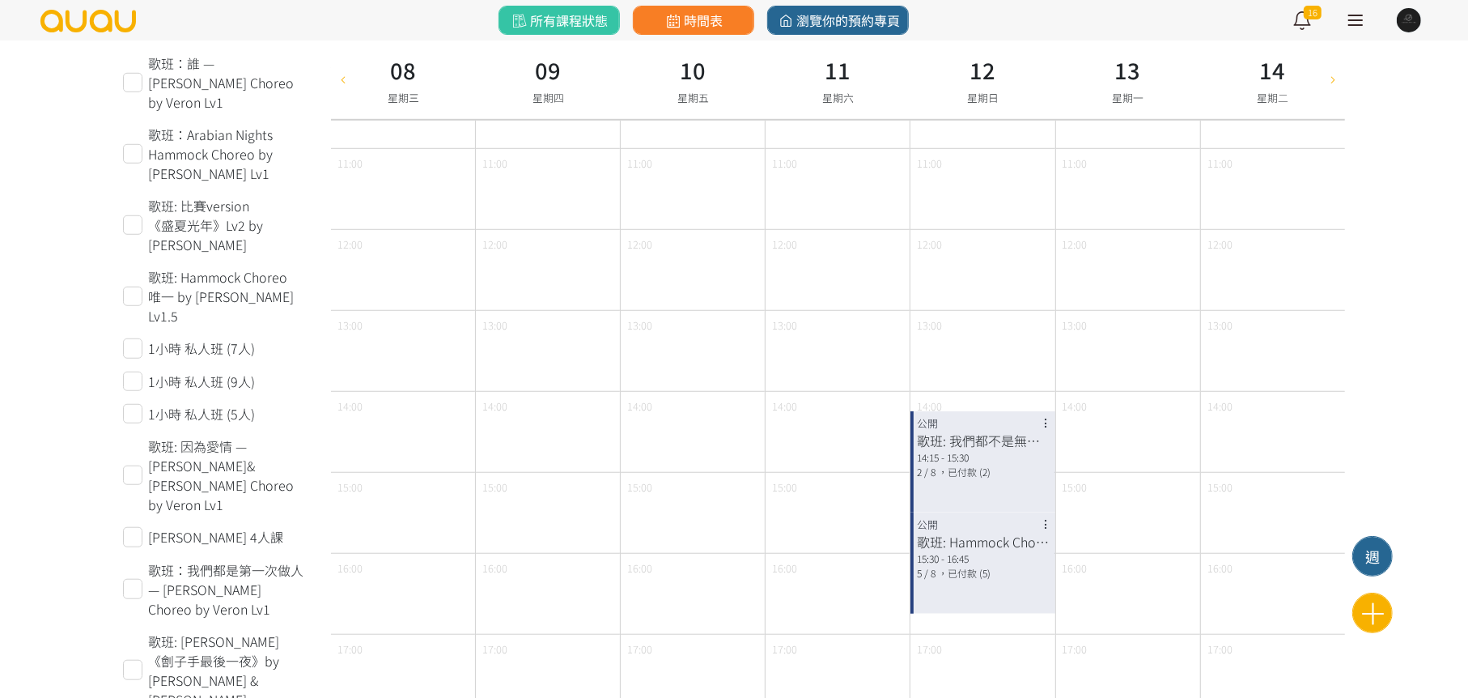
scroll to position [971, 0]
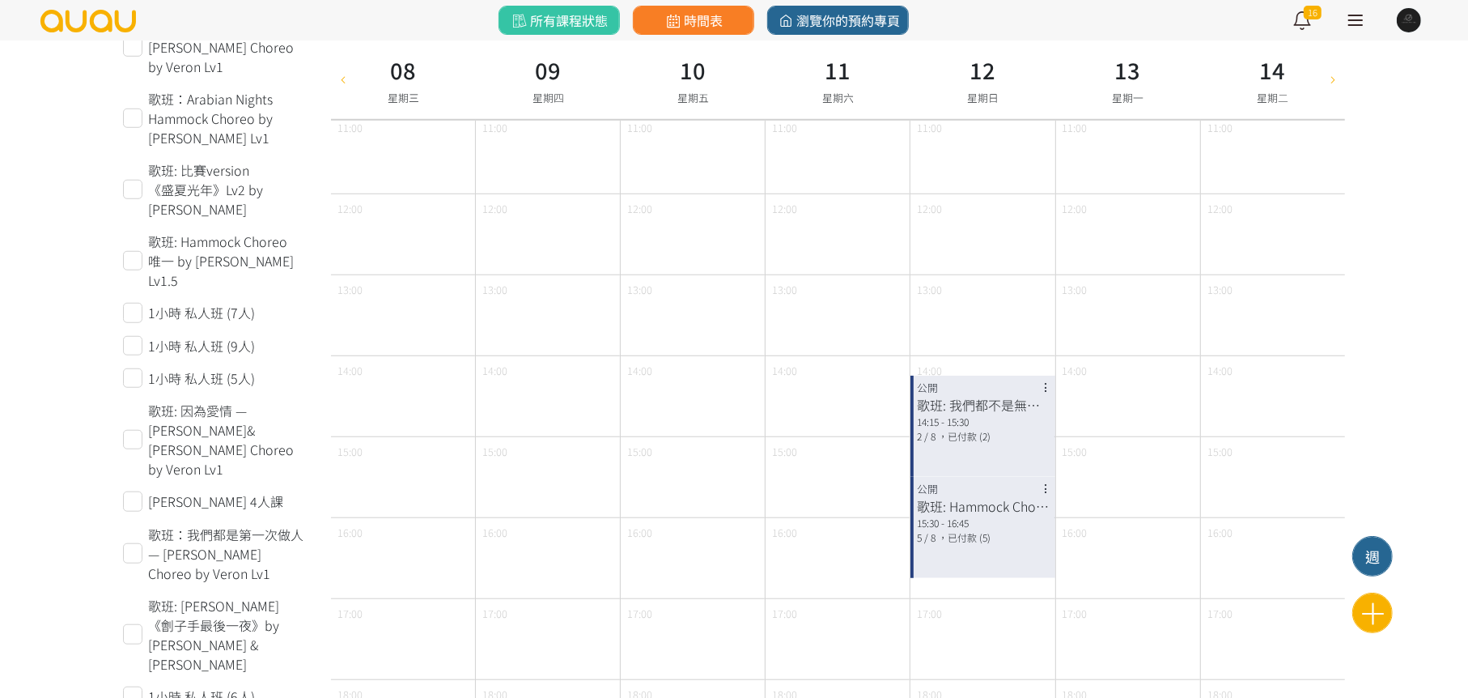
click at [1362, 19] on div at bounding box center [1355, 20] width 15 height 2
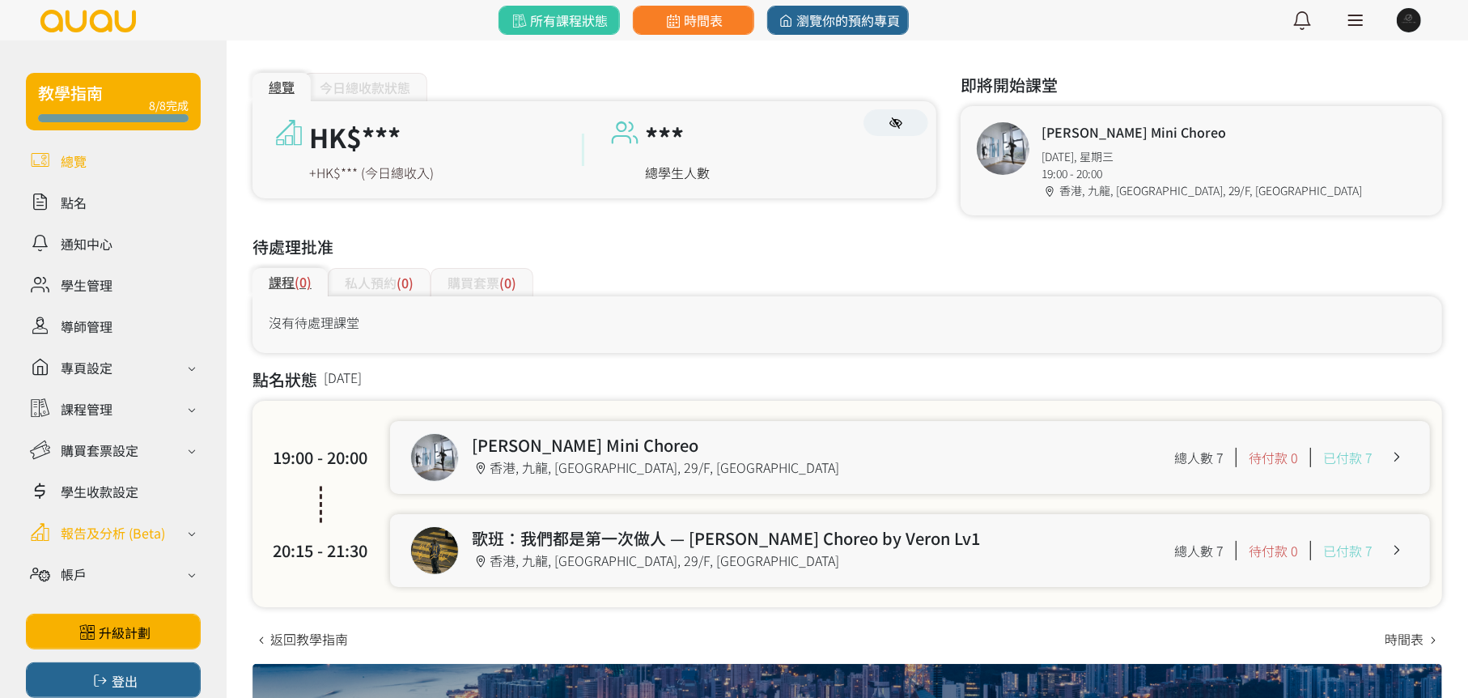
click at [113, 532] on div "報告及分析 (Beta)" at bounding box center [113, 532] width 104 height 19
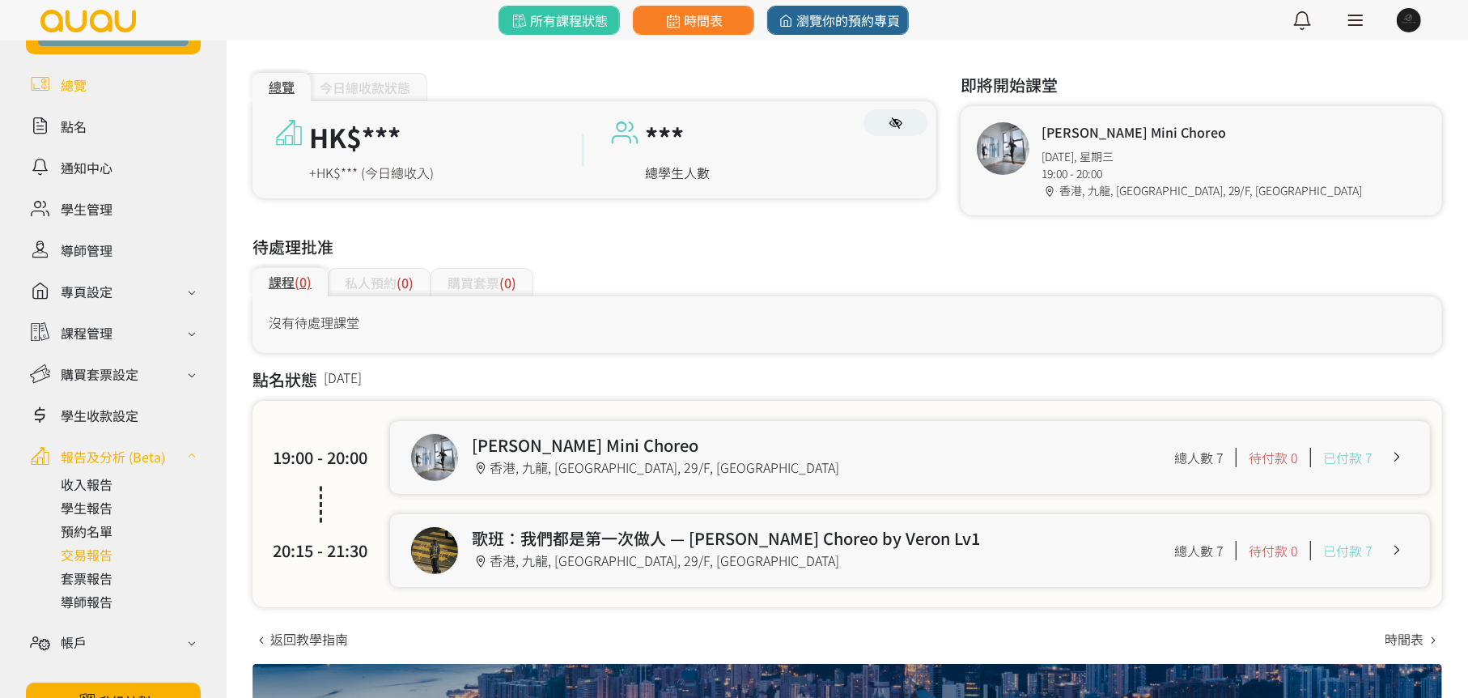
scroll to position [81, 0]
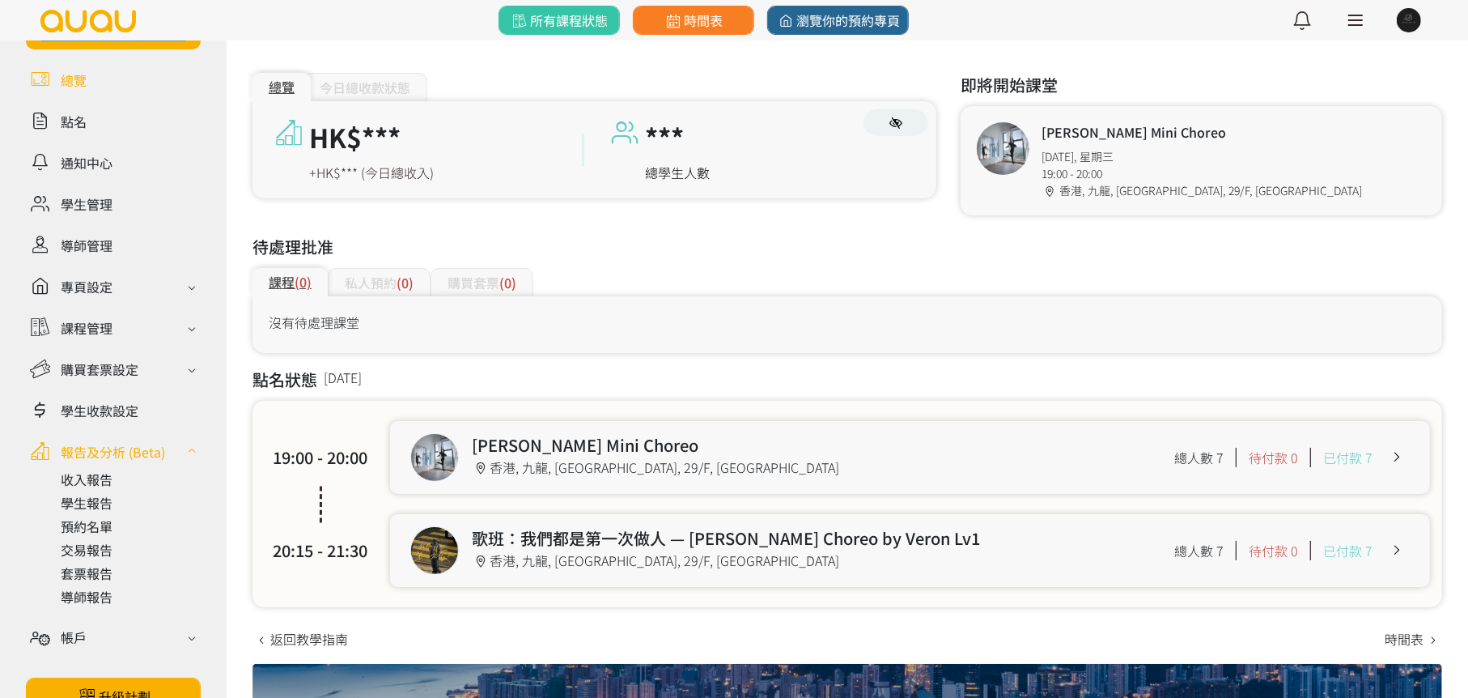
click at [114, 537] on ul "收入報告 學生報告 預約名單 交易報告 套票報告 導師報告" at bounding box center [113, 537] width 175 height 145
click at [114, 528] on link at bounding box center [131, 525] width 140 height 19
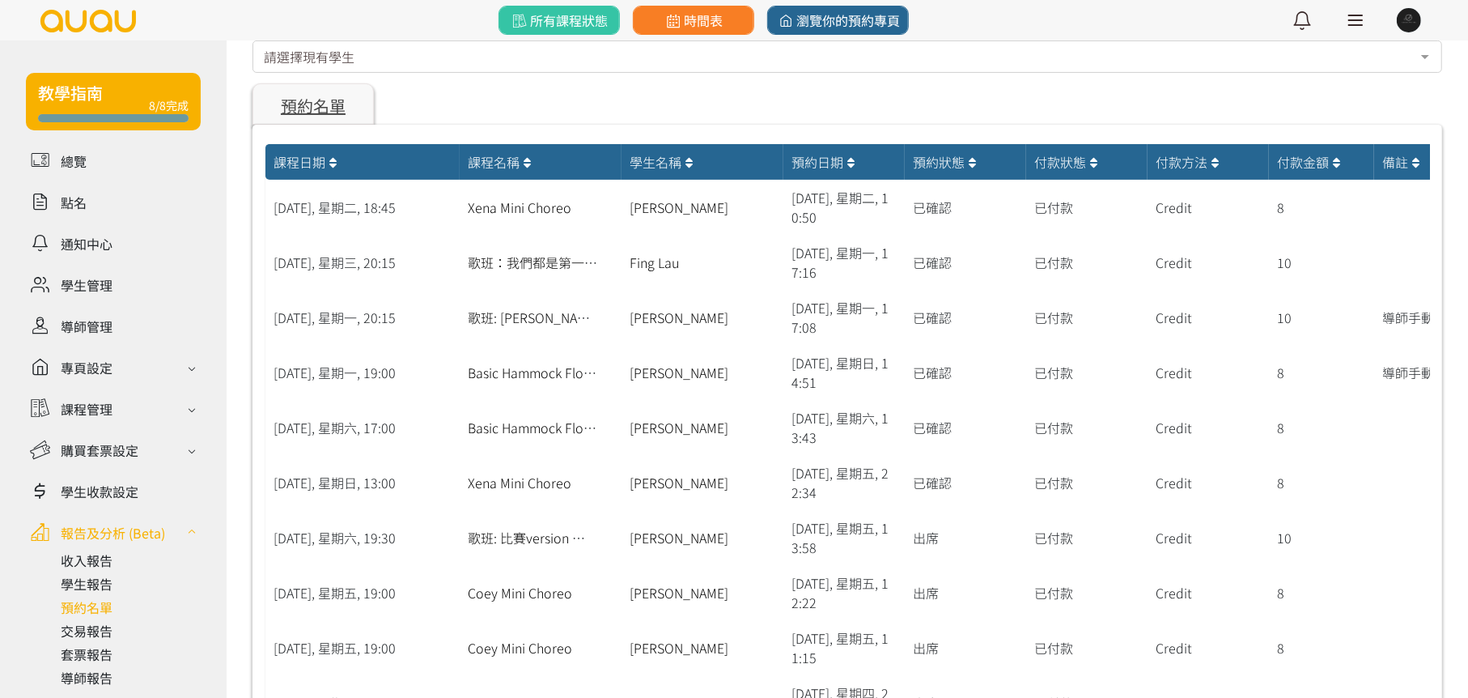
scroll to position [243, 0]
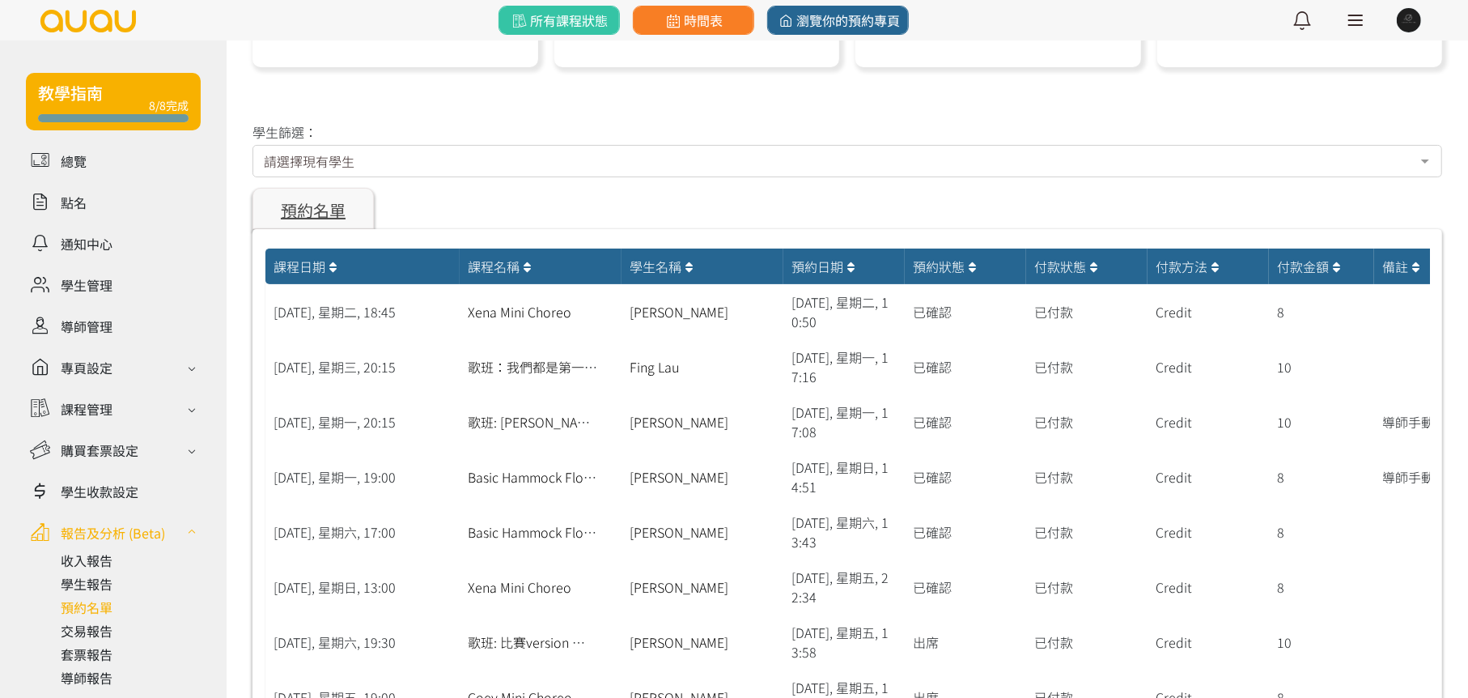
click at [325, 264] on div "課程日期" at bounding box center [363, 266] width 178 height 19
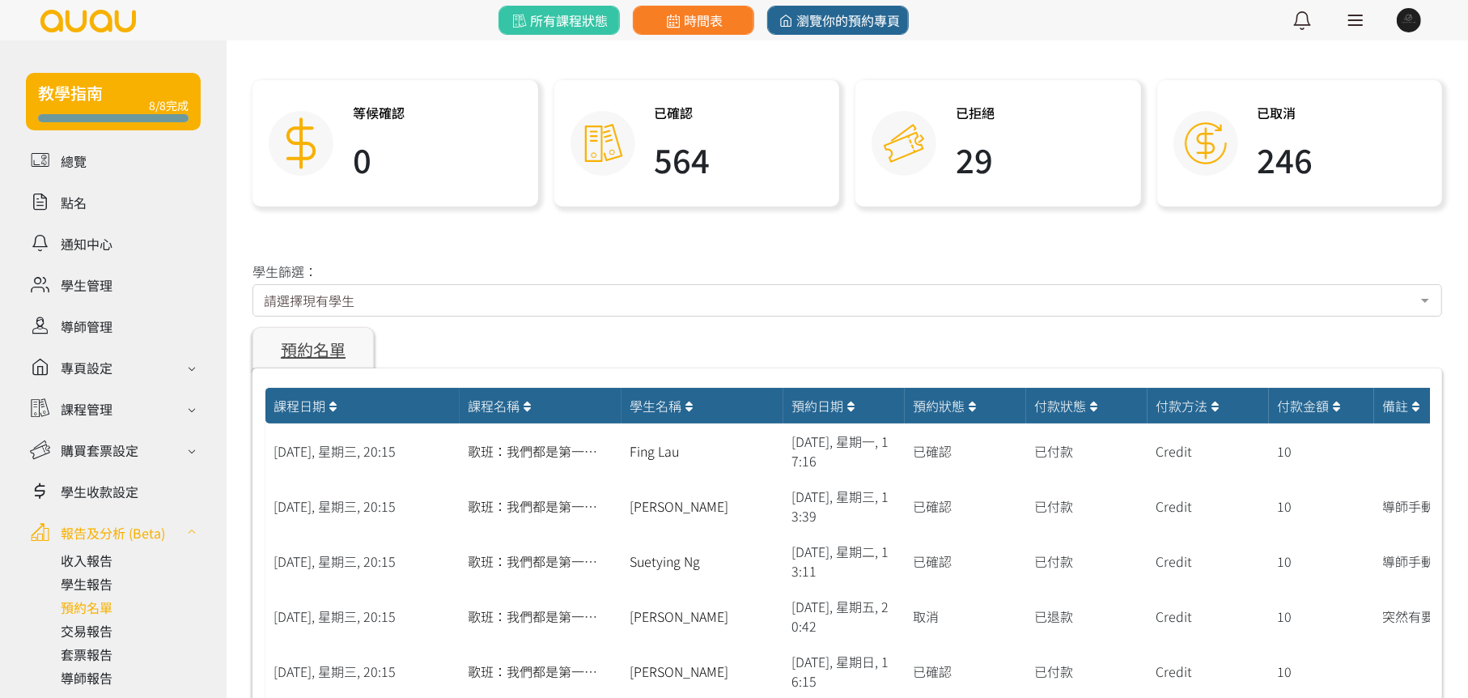
scroll to position [0, 0]
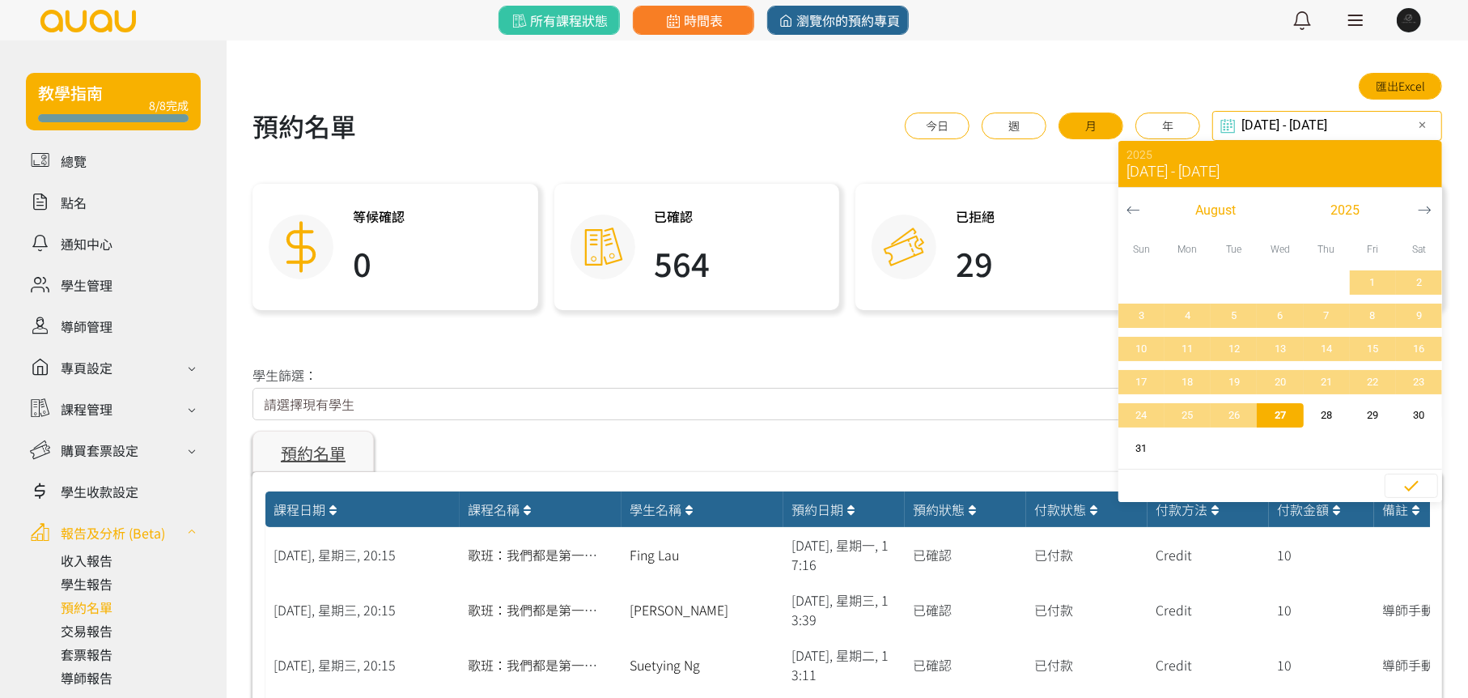
click at [1300, 127] on input "[DATE] - [DATE]" at bounding box center [1327, 126] width 230 height 30
click at [1426, 207] on icon "button" at bounding box center [1425, 210] width 14 height 14
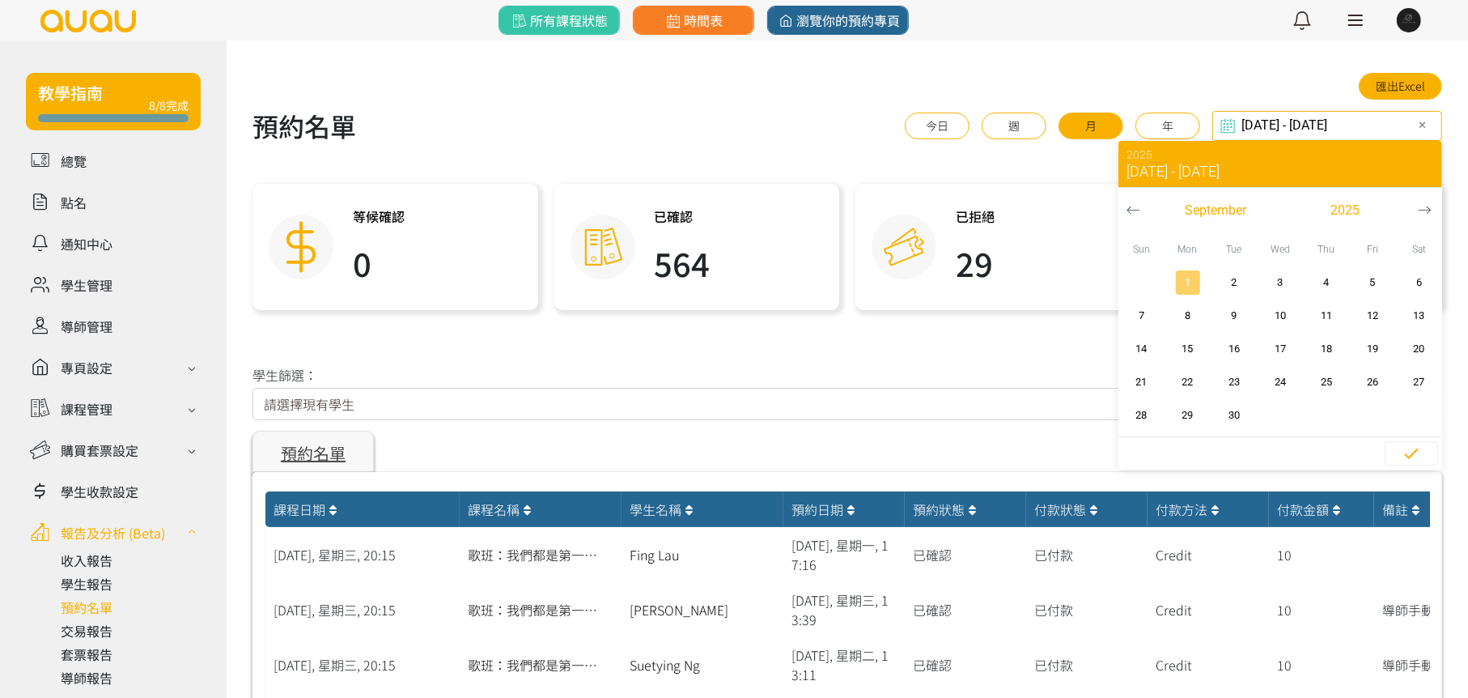
click at [1182, 282] on span "1" at bounding box center [1187, 282] width 36 height 16
click at [1427, 208] on icon "button" at bounding box center [1425, 210] width 14 height 14
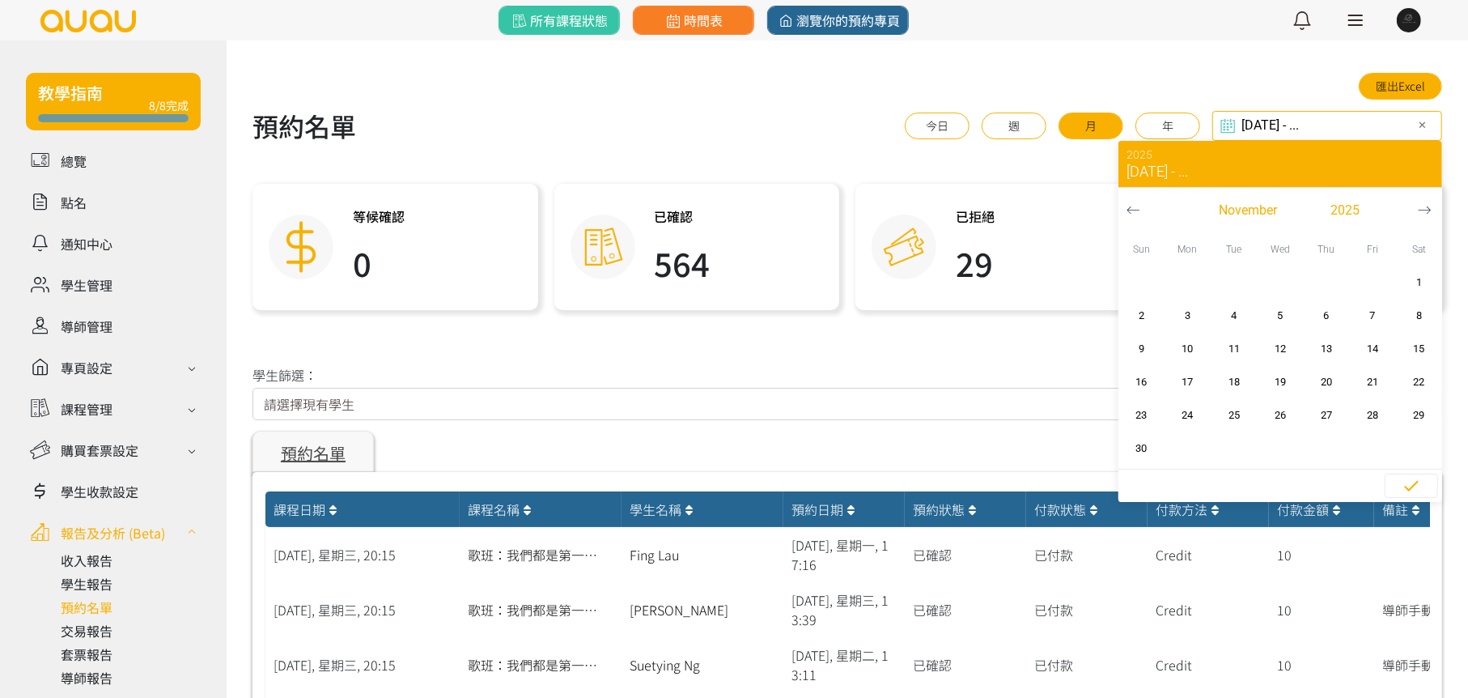
click at [1427, 208] on icon "button" at bounding box center [1425, 210] width 14 height 14
click at [1413, 411] on span "31" at bounding box center [1419, 415] width 36 height 16
type input "[DATE] - [DATE]"
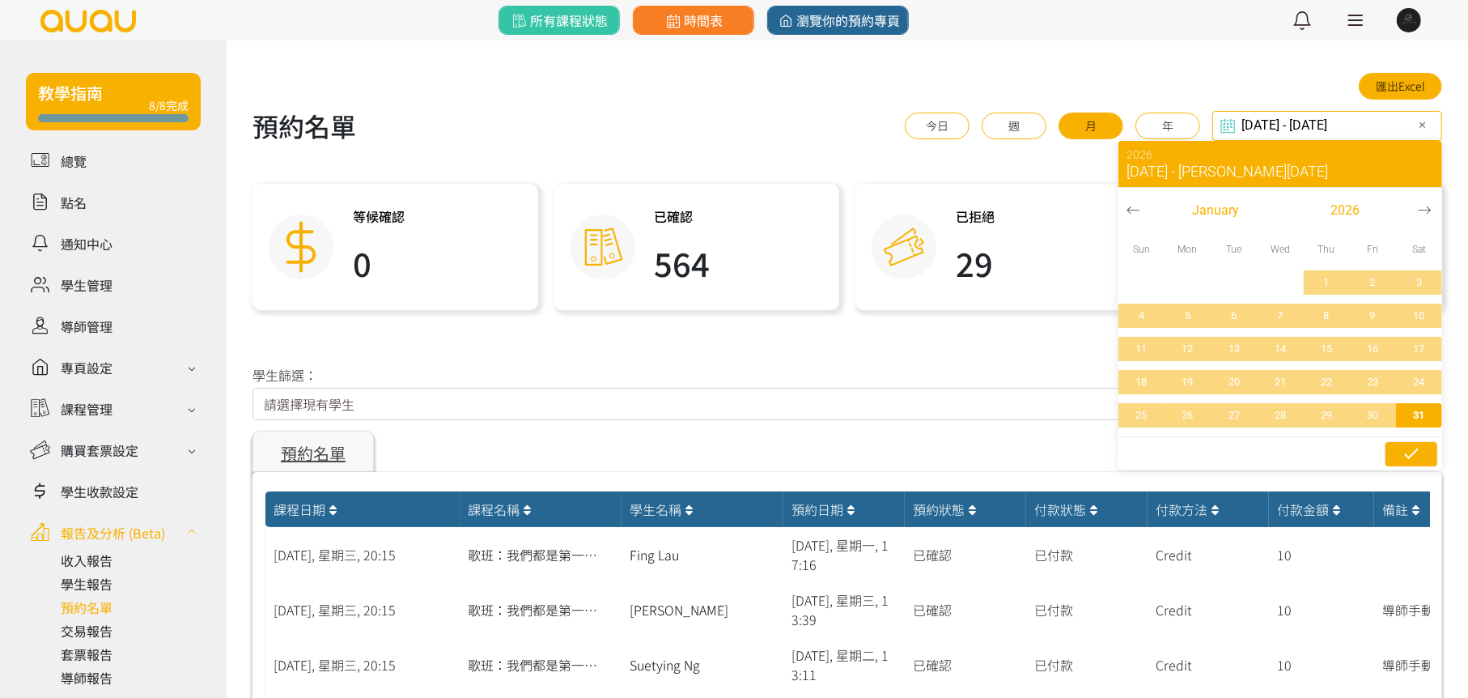
click at [1406, 446] on icon "button" at bounding box center [1411, 453] width 19 height 19
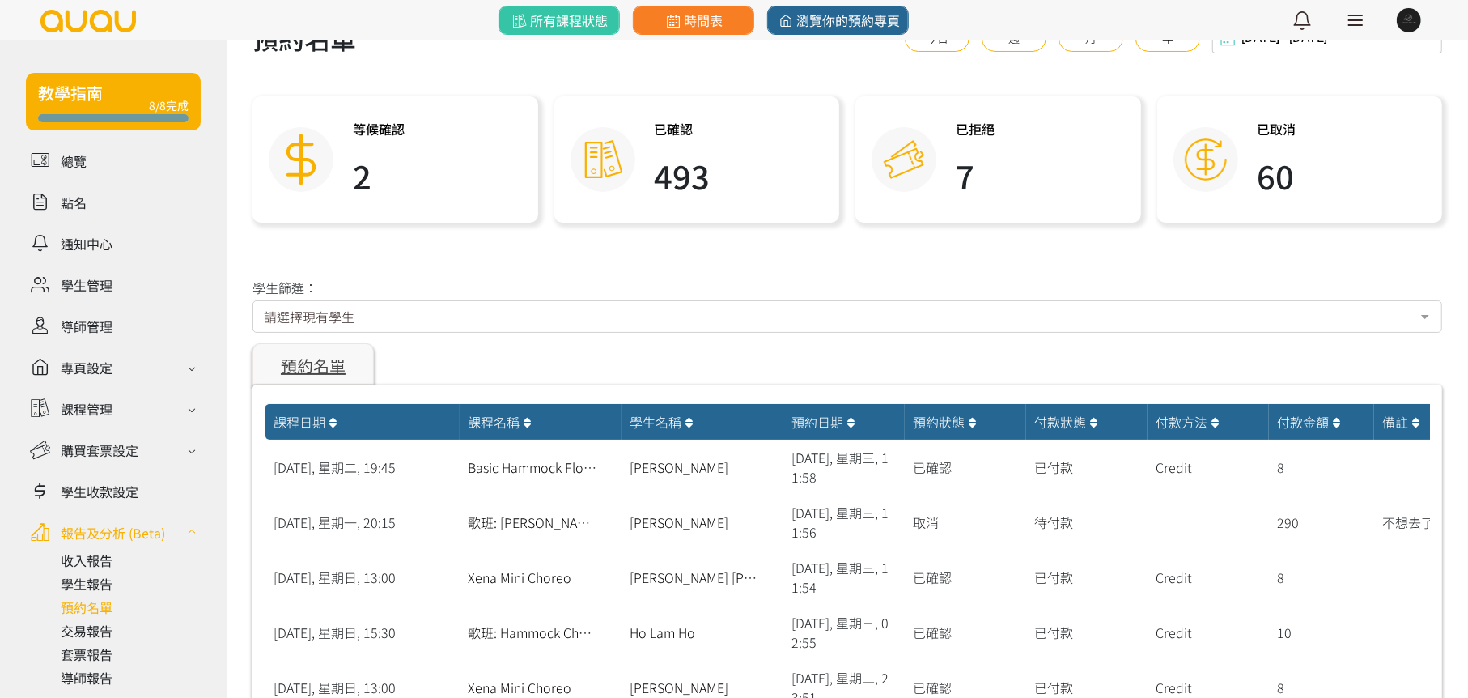
scroll to position [81, 0]
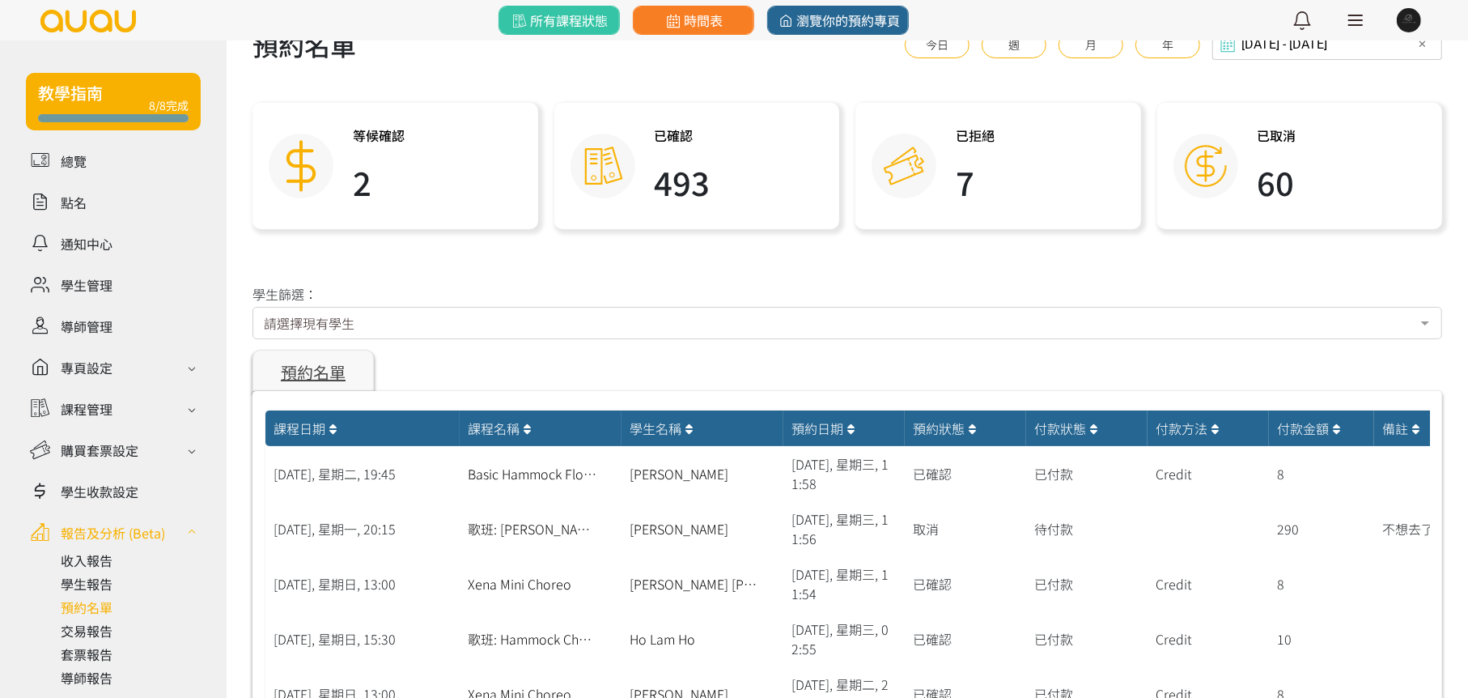
click at [332, 435] on icon at bounding box center [333, 428] width 8 height 13
click at [333, 430] on icon at bounding box center [333, 428] width 8 height 13
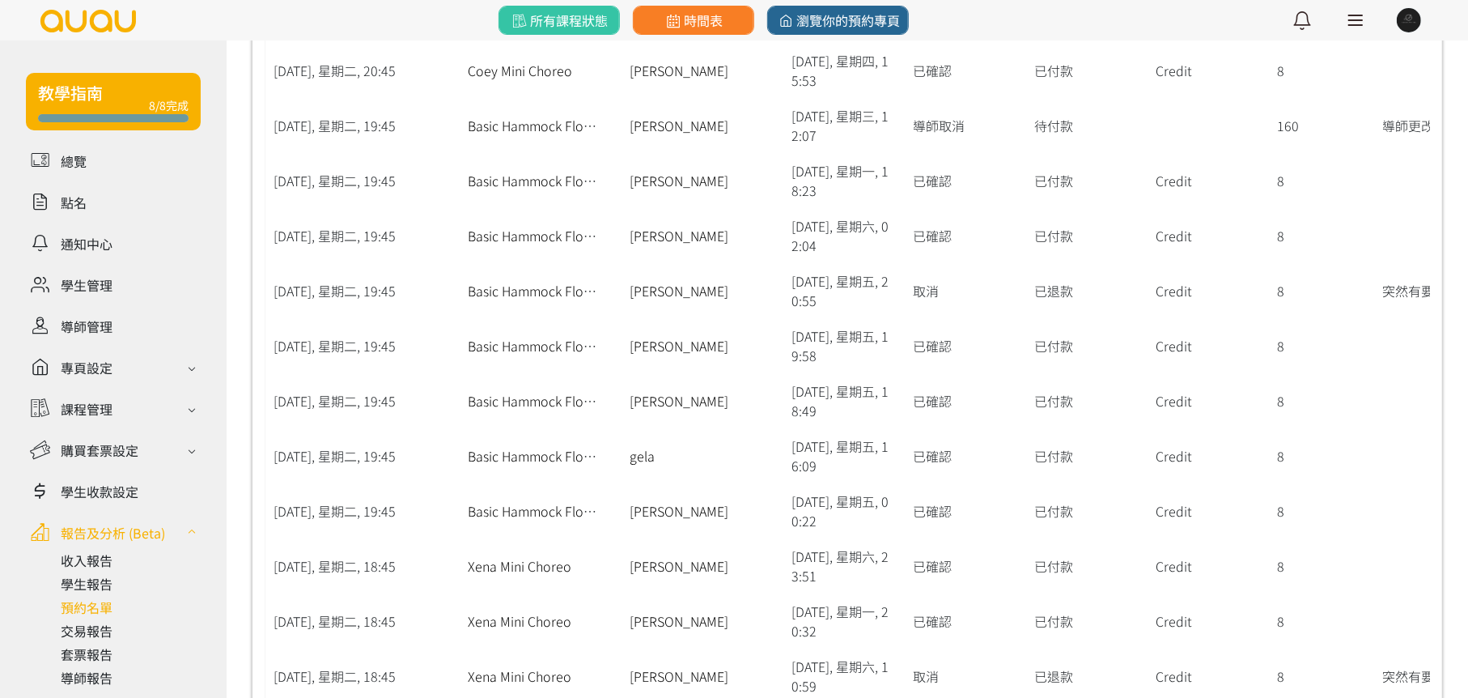
drag, startPoint x: 749, startPoint y: 290, endPoint x: 795, endPoint y: 636, distance: 349.3
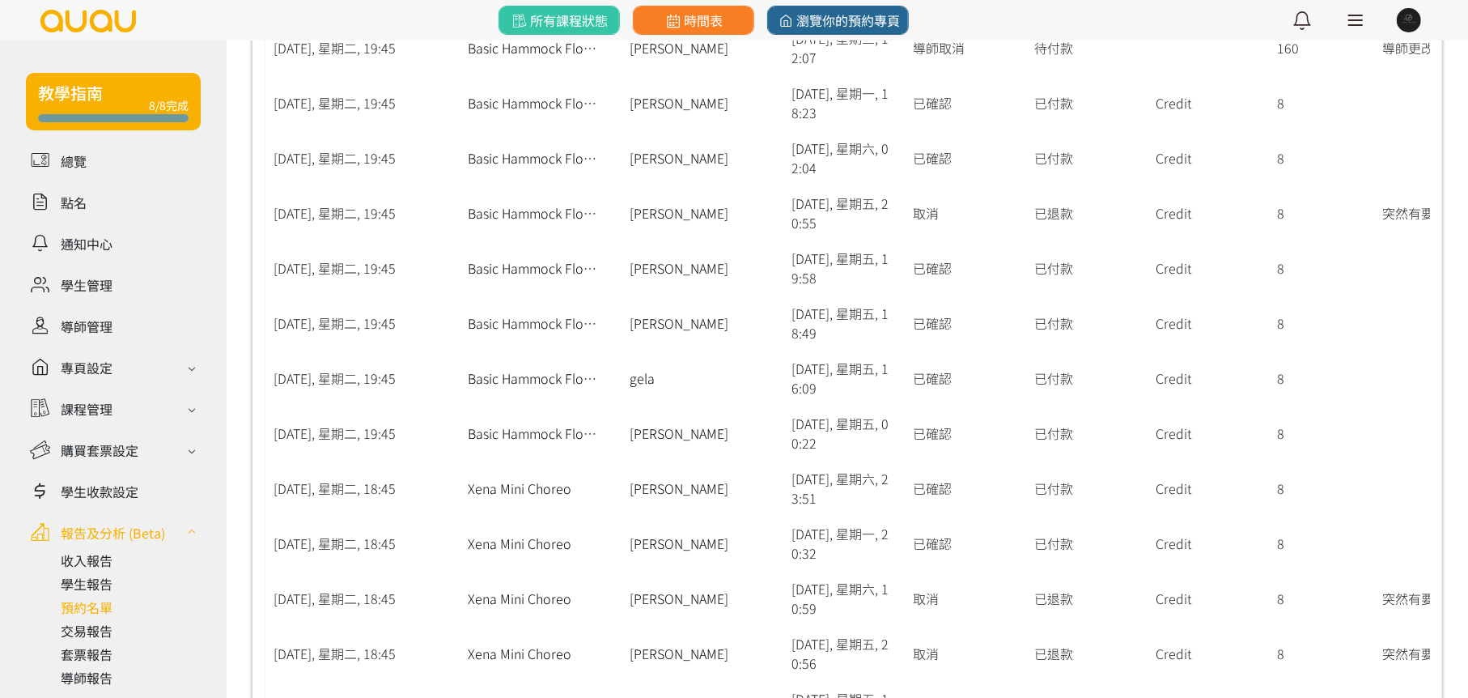
scroll to position [16037, 0]
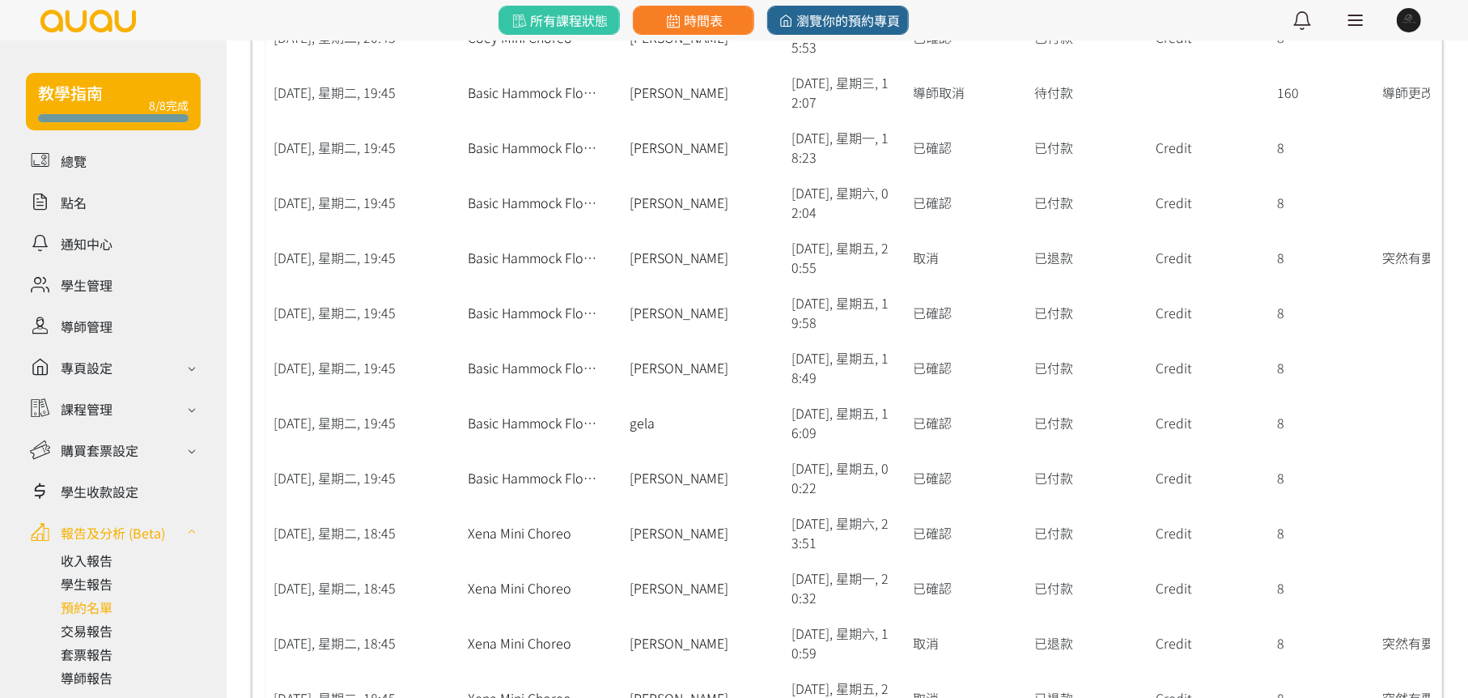
drag, startPoint x: 1035, startPoint y: 383, endPoint x: 1138, endPoint y: 384, distance: 102.8
click at [1119, 391] on div "已付款" at bounding box center [1086, 367] width 121 height 55
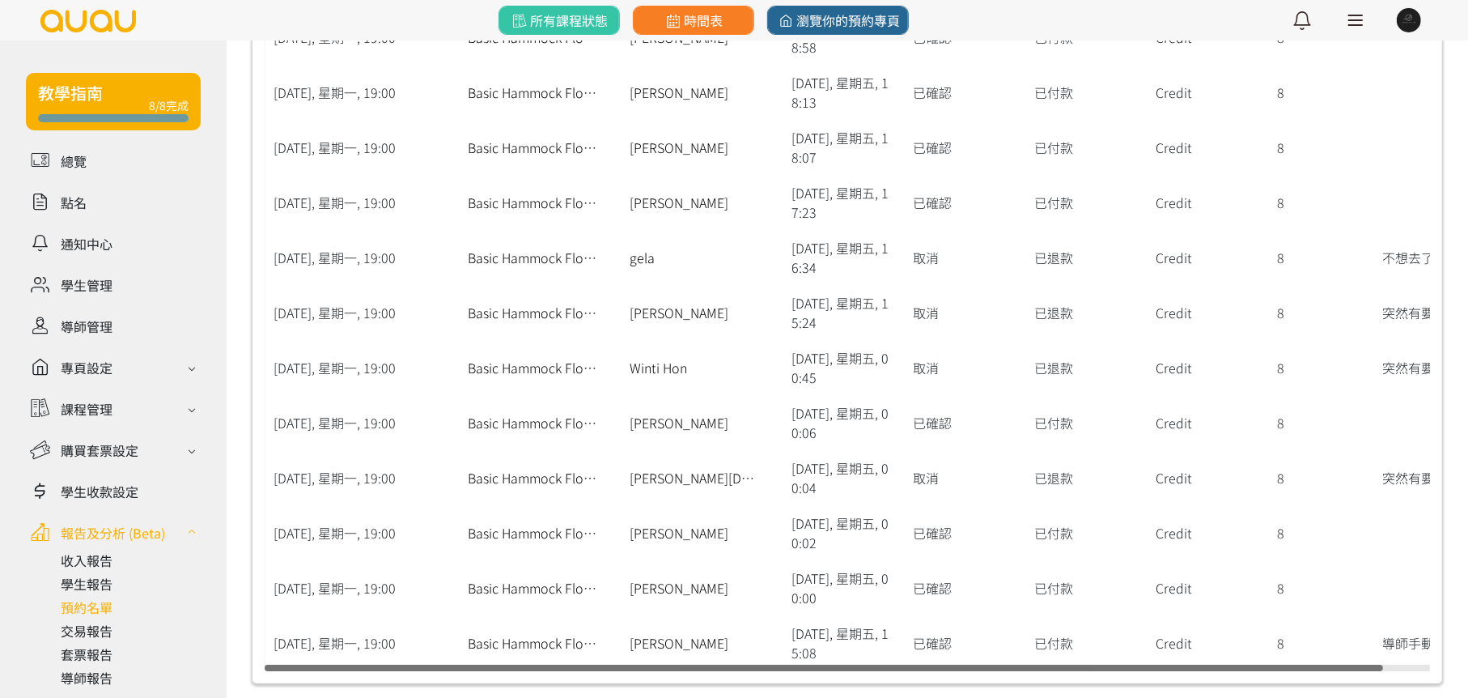
scroll to position [30836, 0]
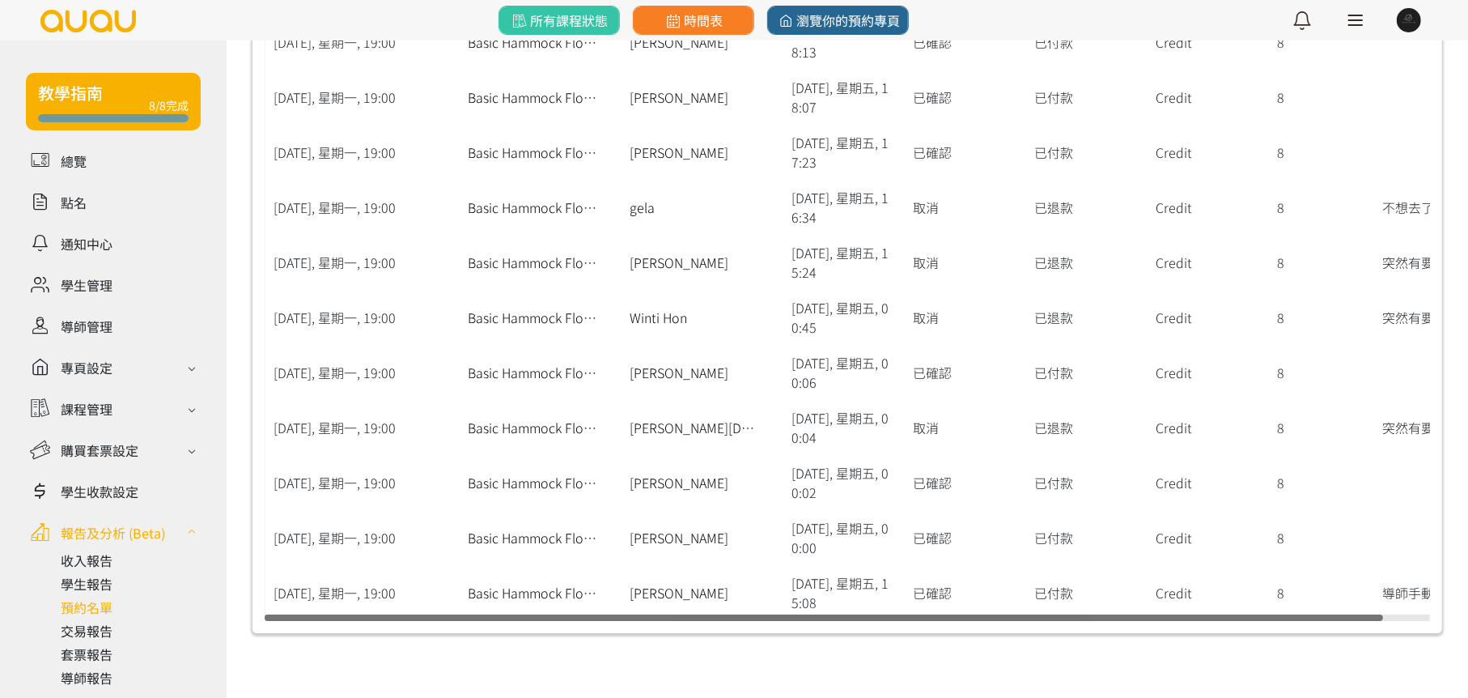
drag, startPoint x: 779, startPoint y: 194, endPoint x: 834, endPoint y: 588, distance: 397.9
drag, startPoint x: 952, startPoint y: 608, endPoint x: 1129, endPoint y: 606, distance: 177.3
click at [1129, 606] on div "[DATE], 星期一, 19:00 Basic Hammock Flow (Lv: Intro) K Sung [DATE], 星期五, 15:08 已確認…" at bounding box center [871, 592] width 1212 height 55
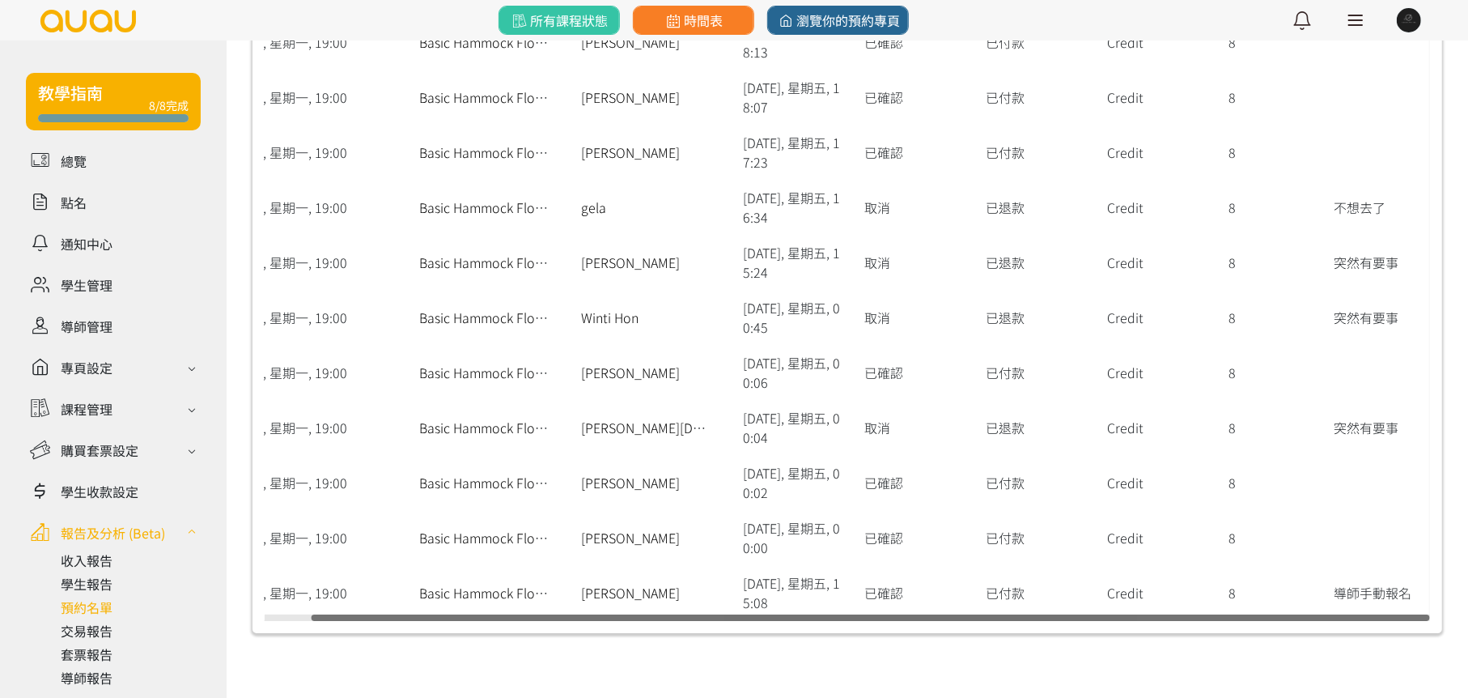
drag, startPoint x: 1132, startPoint y: 612, endPoint x: 1331, endPoint y: 612, distance: 199.1
click at [1331, 614] on div at bounding box center [871, 617] width 1118 height 6
click at [1216, 565] on div "Credit" at bounding box center [1159, 592] width 121 height 55
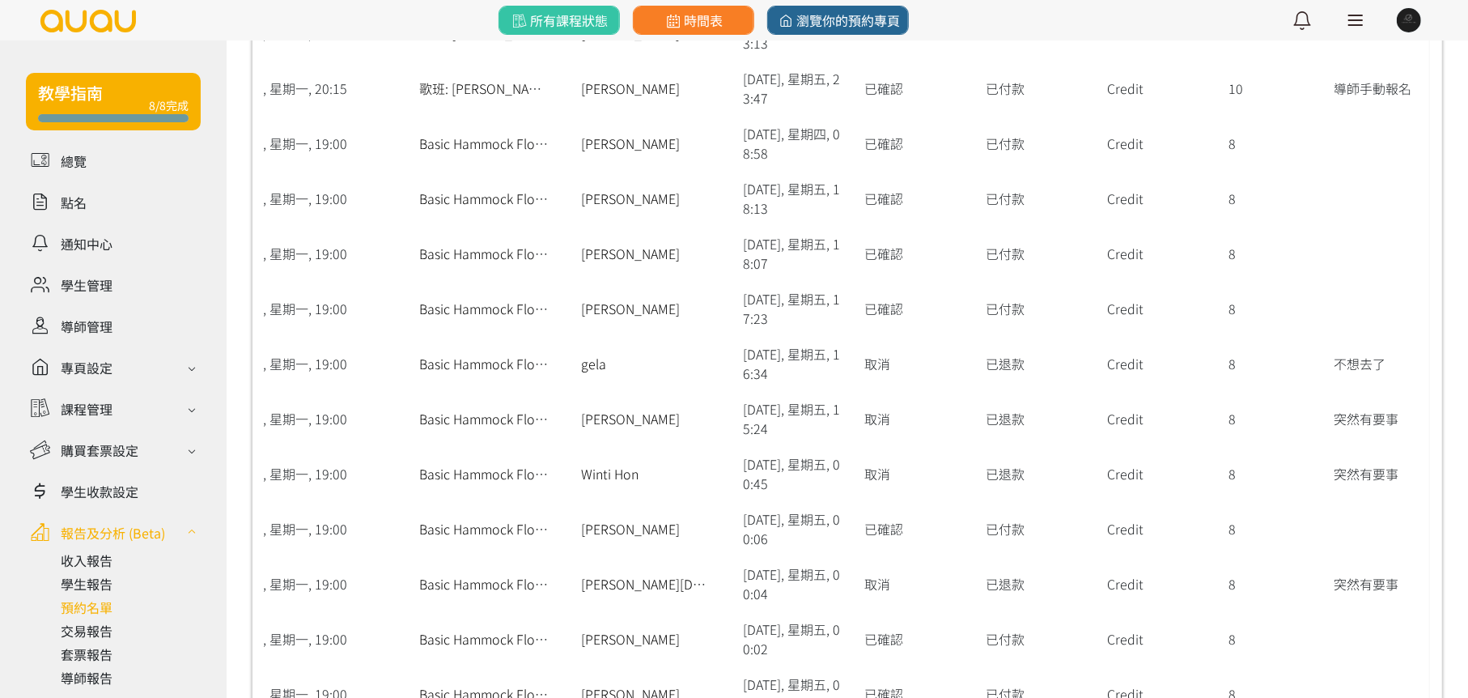
scroll to position [30674, 0]
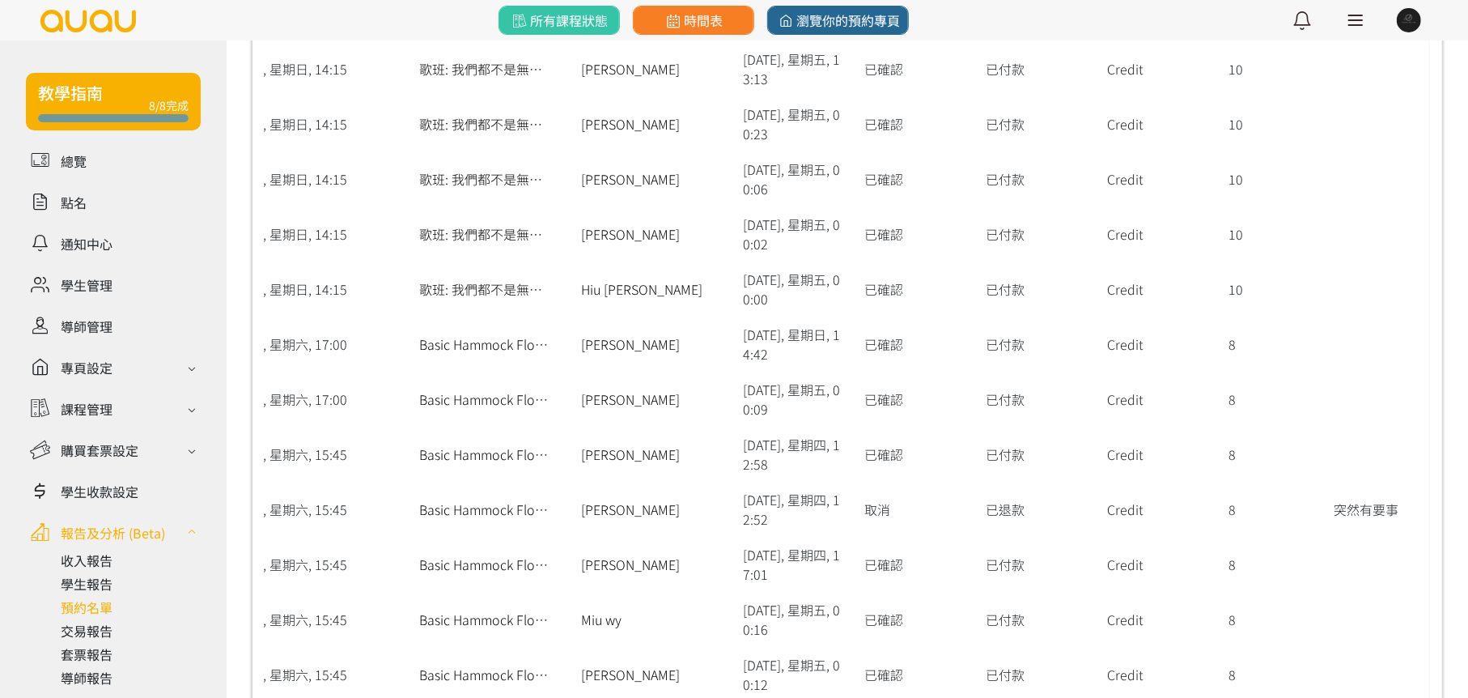
drag, startPoint x: 1044, startPoint y: 554, endPoint x: 1059, endPoint y: 337, distance: 217.4
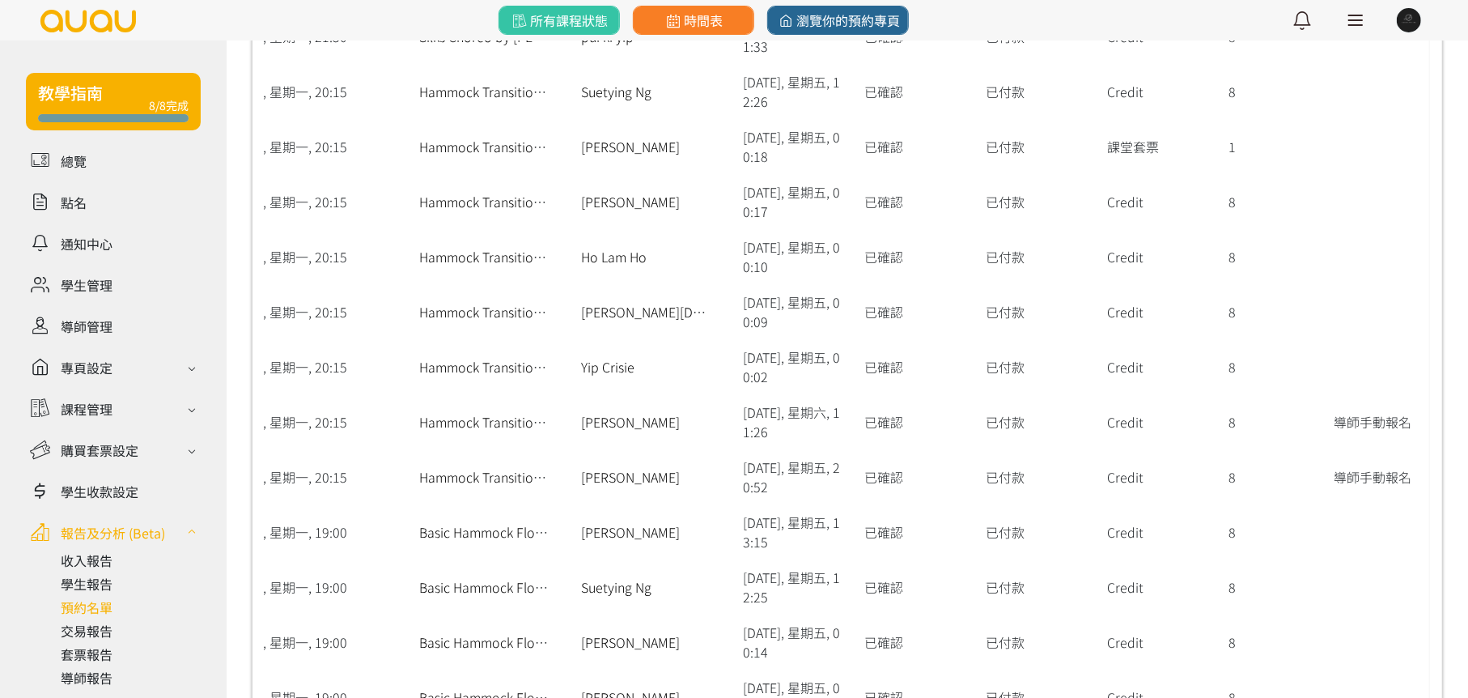
scroll to position [3549, 0]
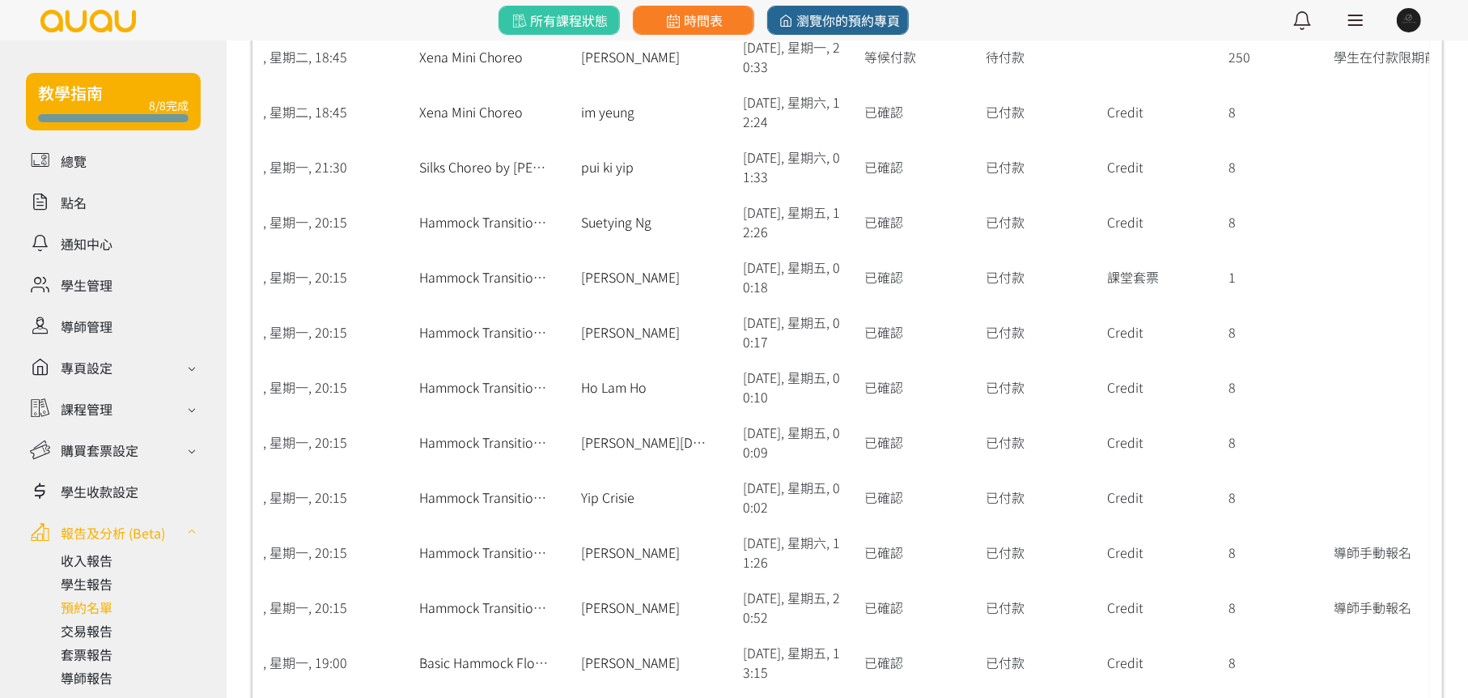
drag, startPoint x: 1064, startPoint y: 521, endPoint x: 1113, endPoint y: 278, distance: 247.6
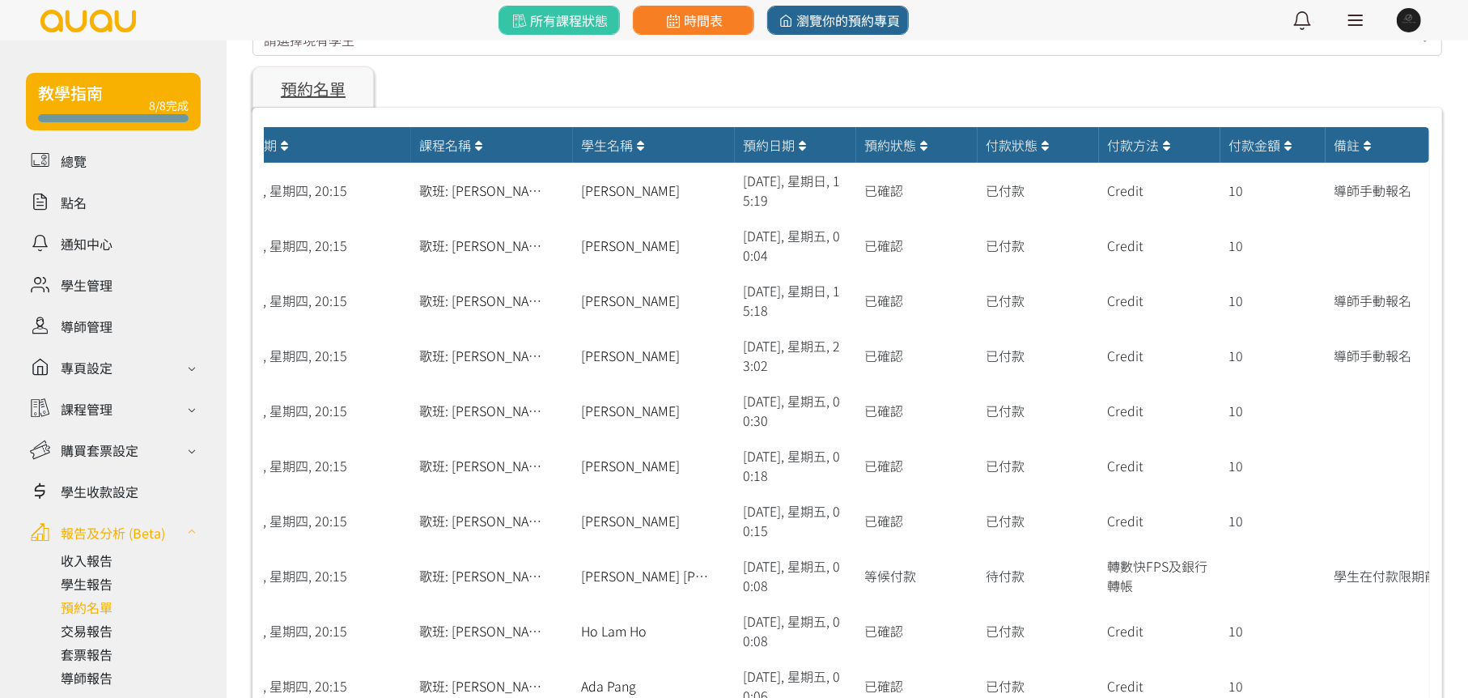
scroll to position [0, 0]
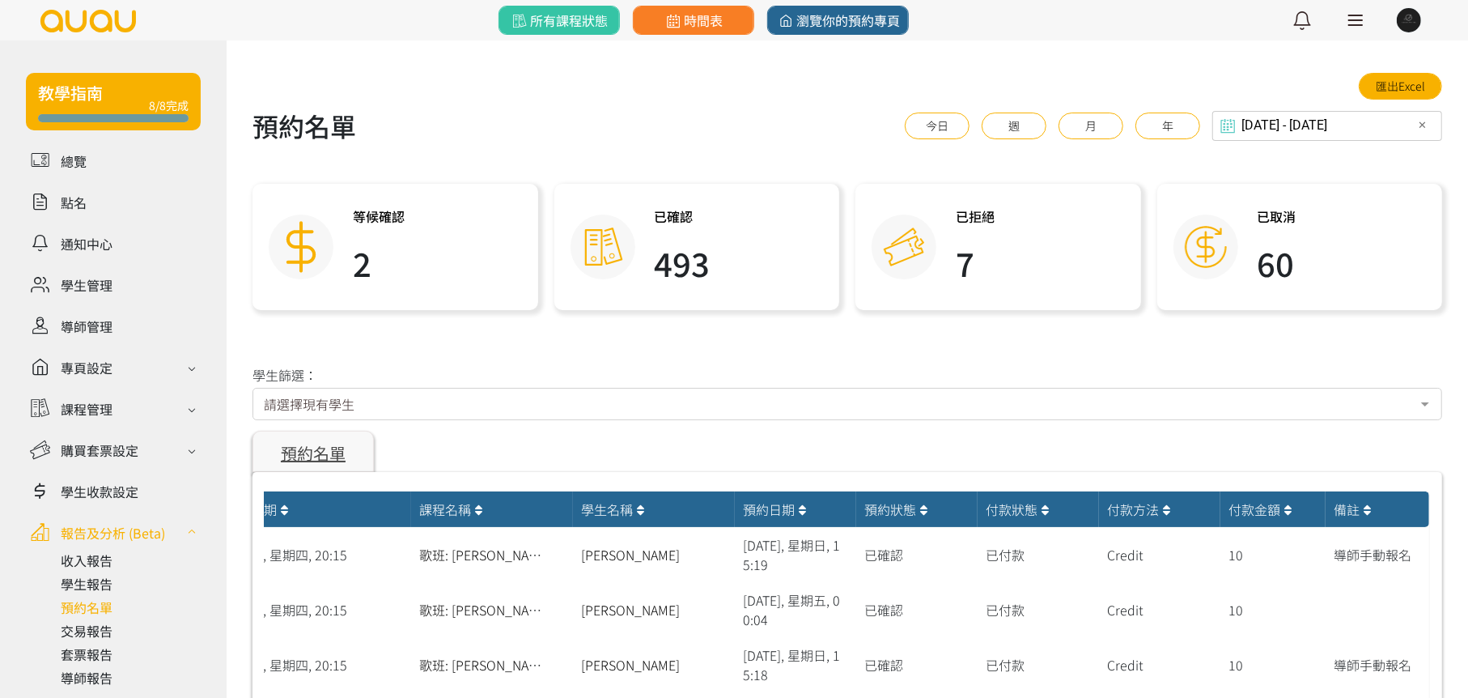
drag, startPoint x: 1074, startPoint y: 438, endPoint x: 1097, endPoint y: 63, distance: 375.4
